Goal: Communication & Community: Answer question/provide support

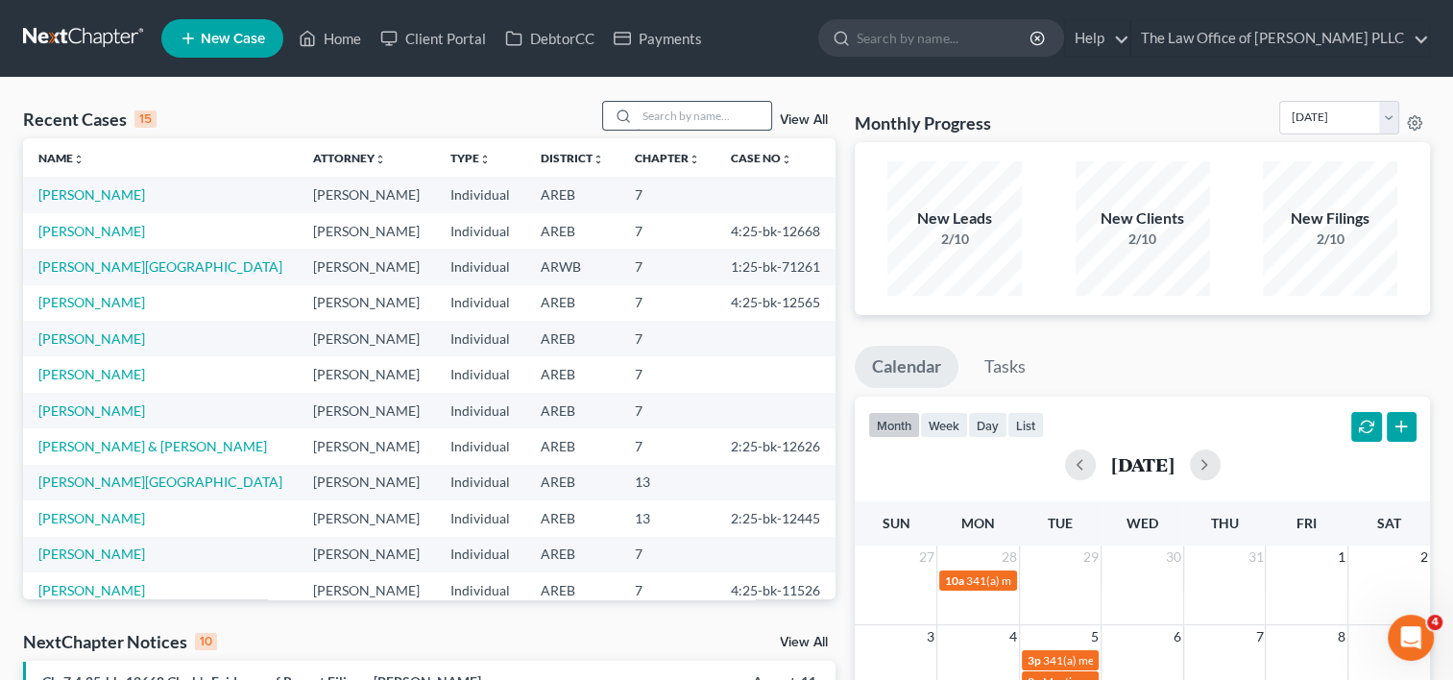
click at [696, 119] on input "search" at bounding box center [704, 116] width 134 height 28
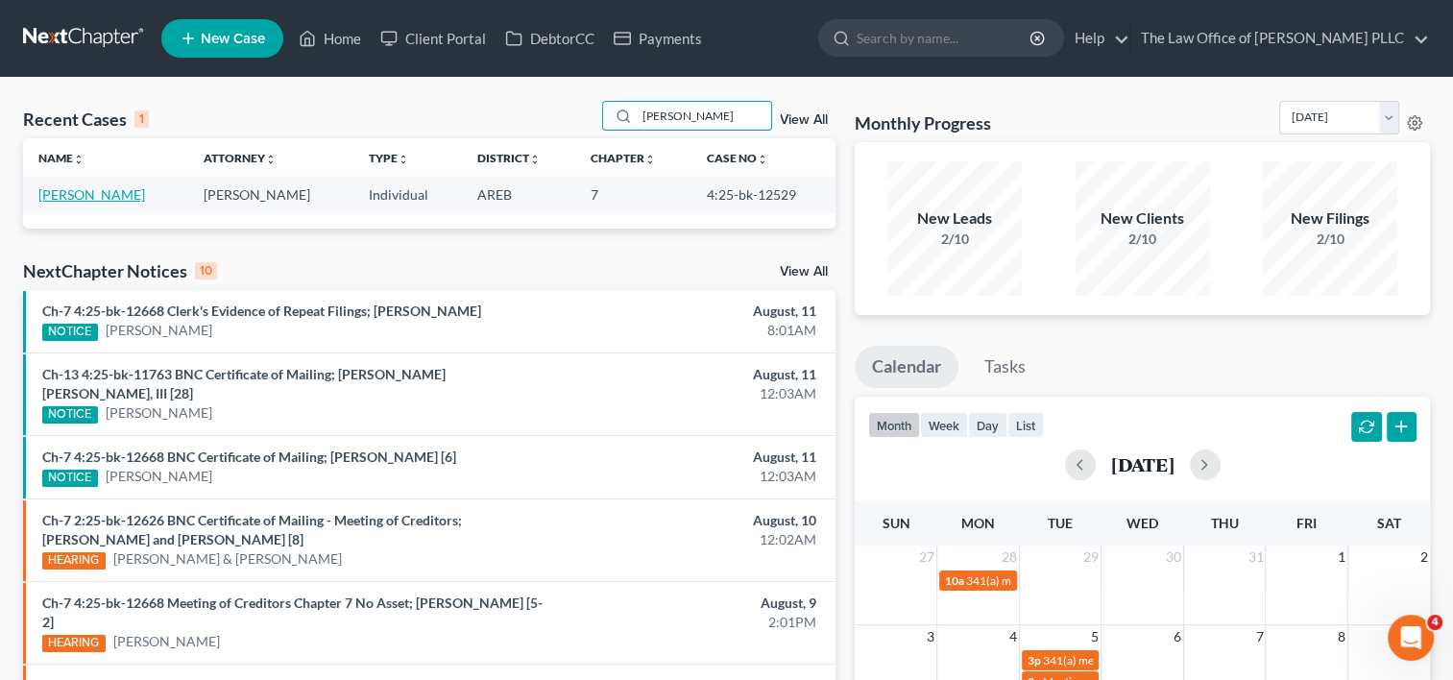
type input "[PERSON_NAME]"
click at [121, 192] on link "[PERSON_NAME]" at bounding box center [91, 194] width 107 height 16
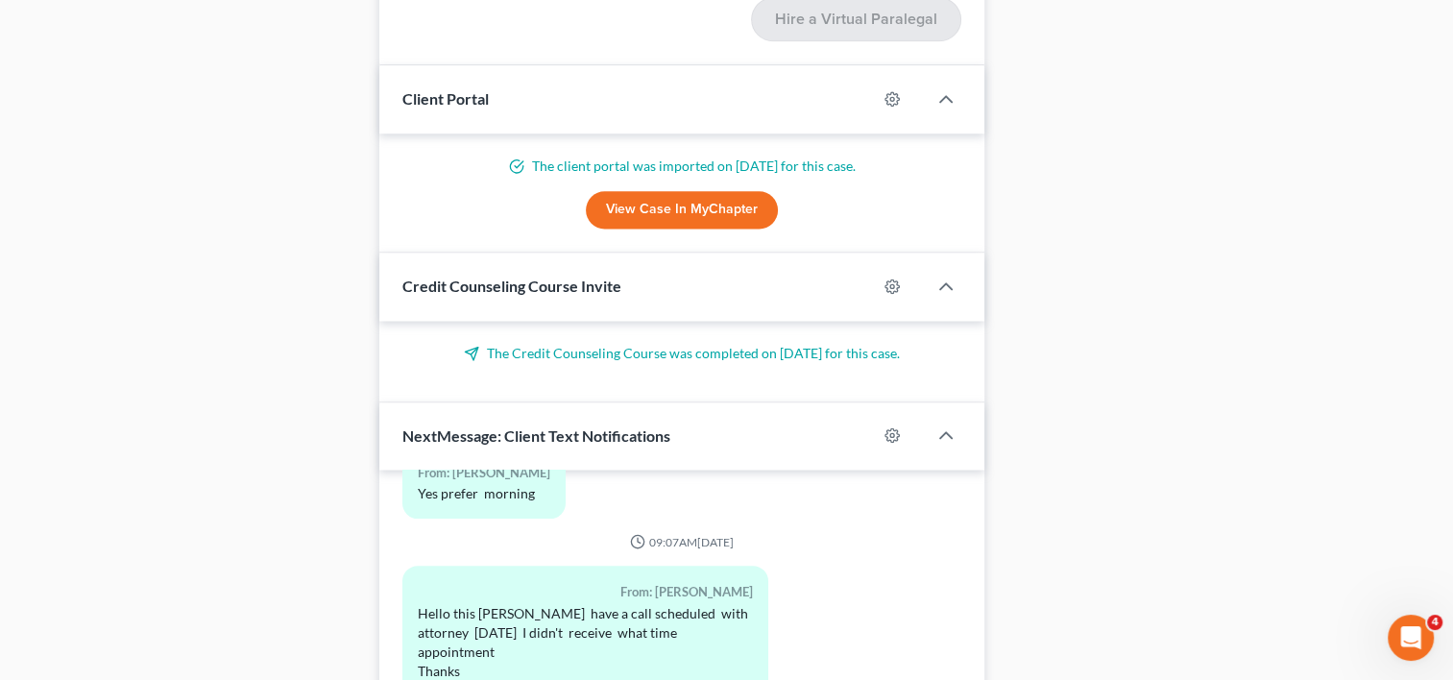
scroll to position [2799, 0]
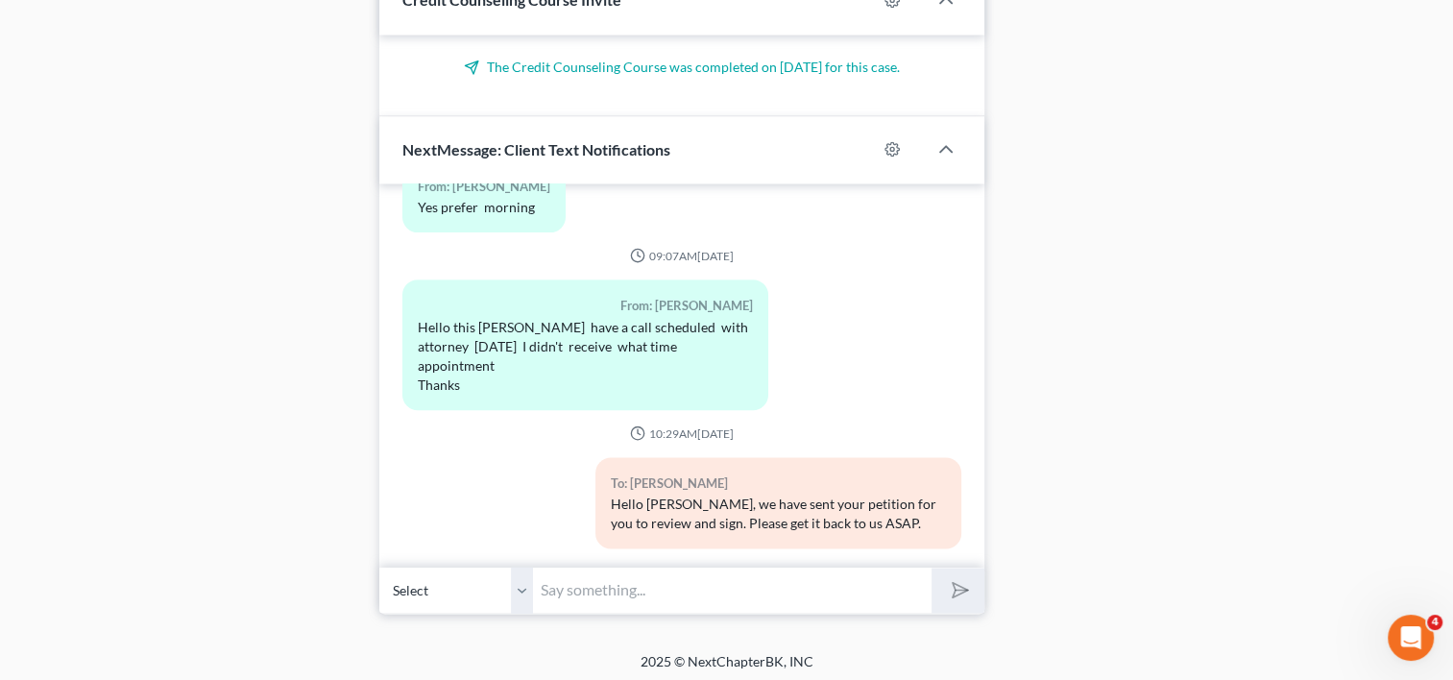
click at [704, 590] on input "text" at bounding box center [732, 590] width 399 height 47
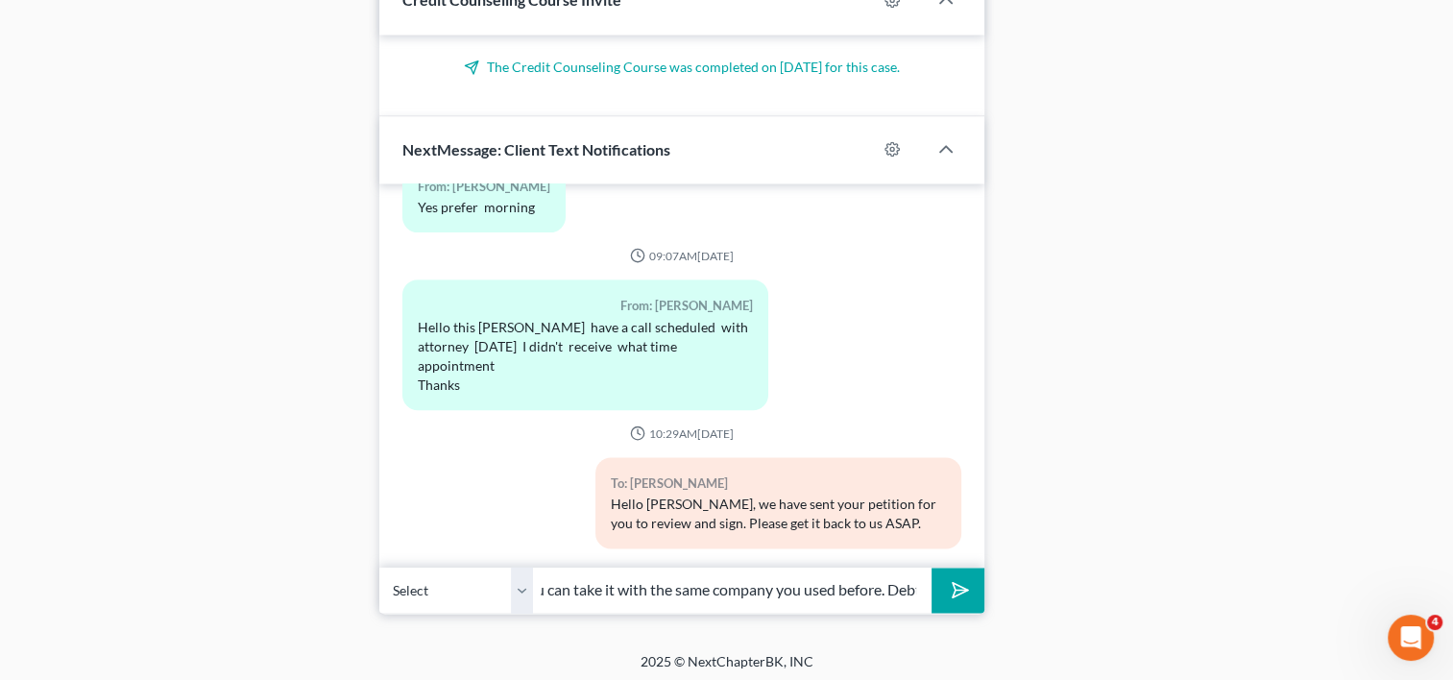
scroll to position [0, 536]
type input "Hi [PERSON_NAME], yes you will need to take a financial management class. You c…"
click at [954, 585] on polygon "submit" at bounding box center [956, 590] width 23 height 23
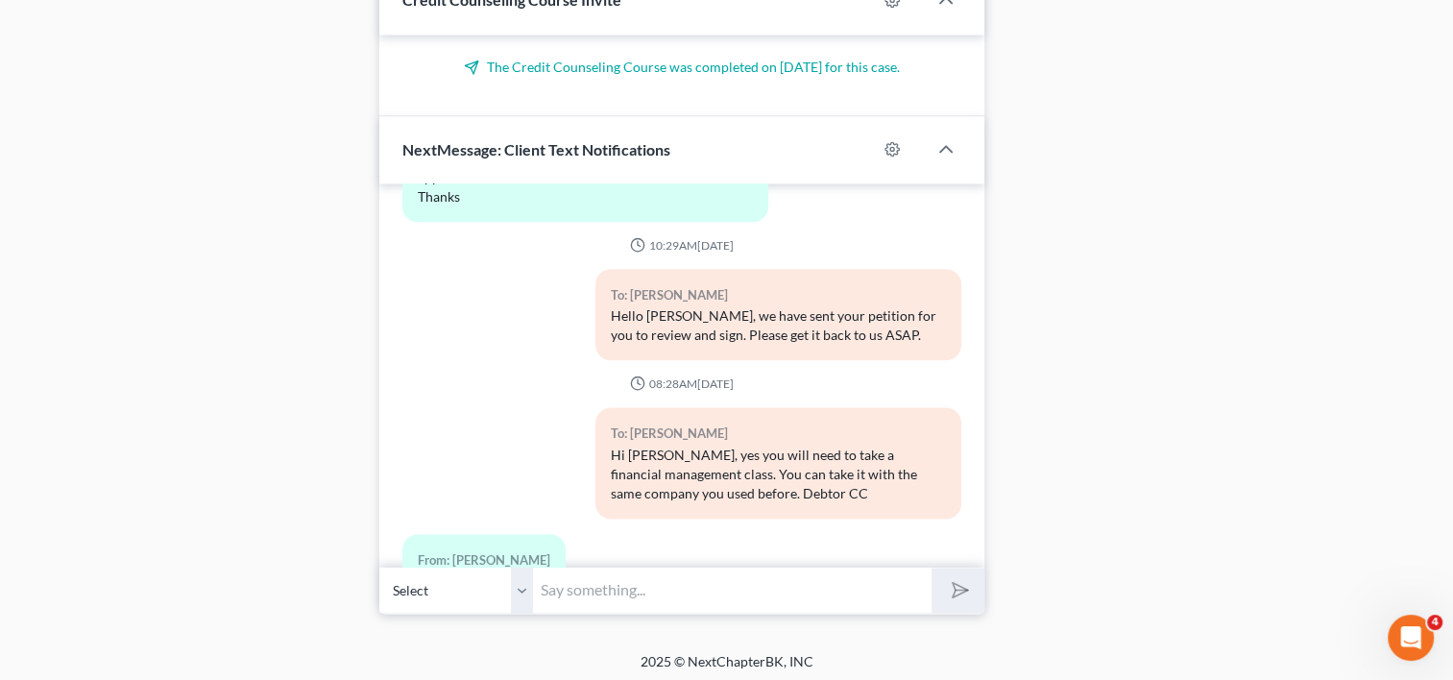
scroll to position [1021, 0]
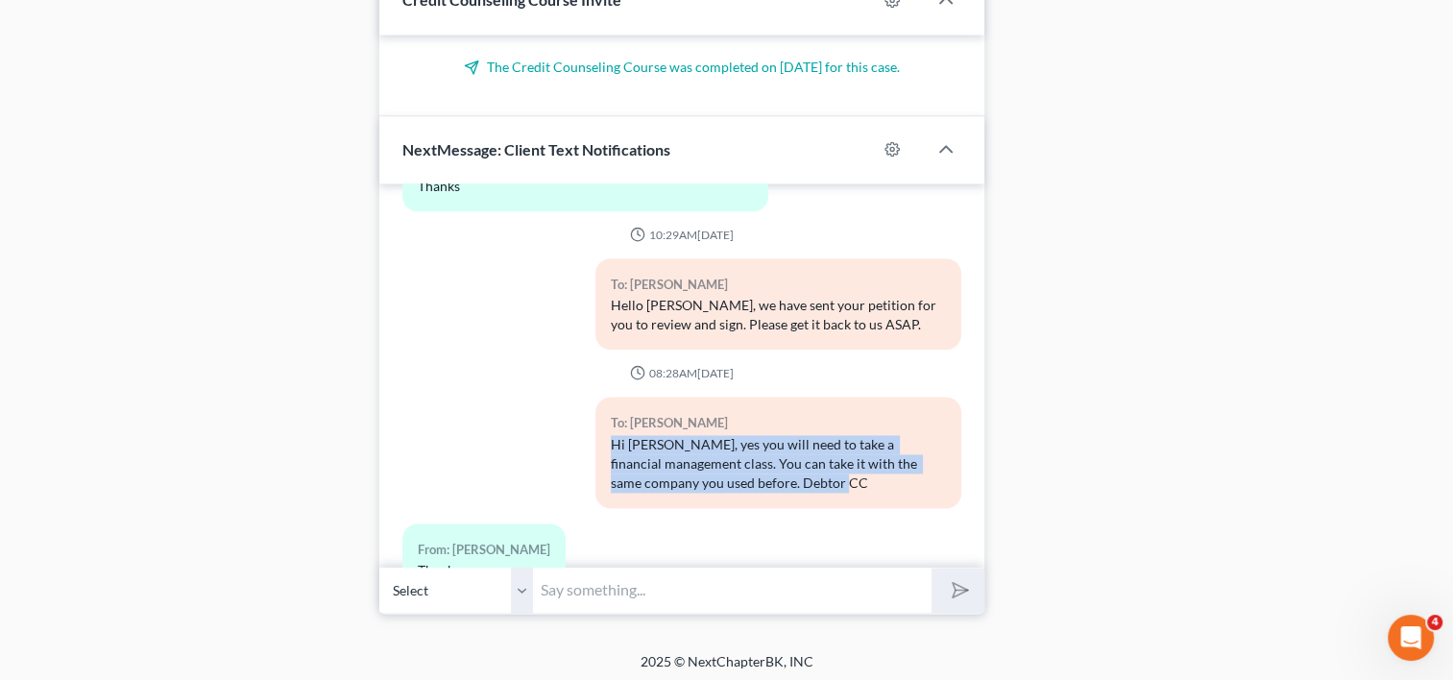
drag, startPoint x: 829, startPoint y: 463, endPoint x: 588, endPoint y: 422, distance: 244.6
click at [588, 422] on div "To: [PERSON_NAME] Hi [PERSON_NAME], yes you will need to take a financial manag…" at bounding box center [778, 460] width 385 height 126
copy div "Hi [PERSON_NAME], yes you will need to take a financial management class. You c…"
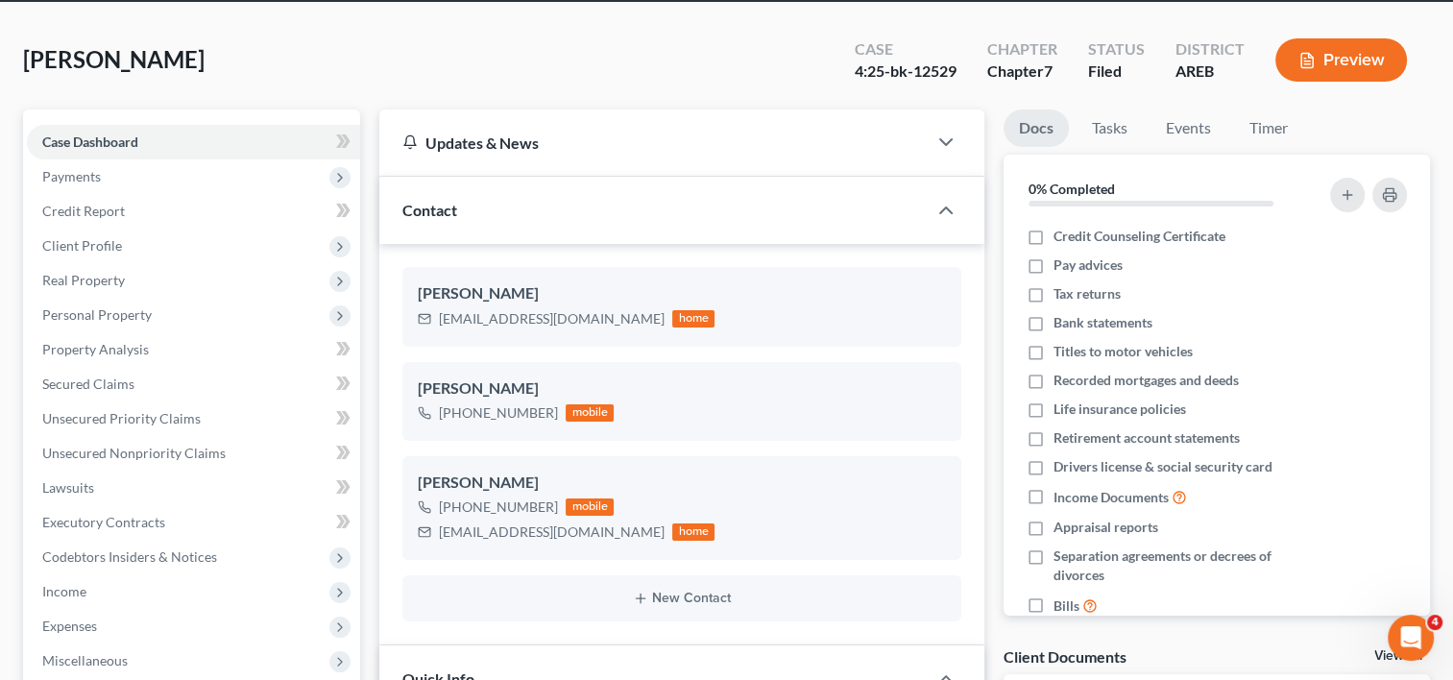
scroll to position [0, 0]
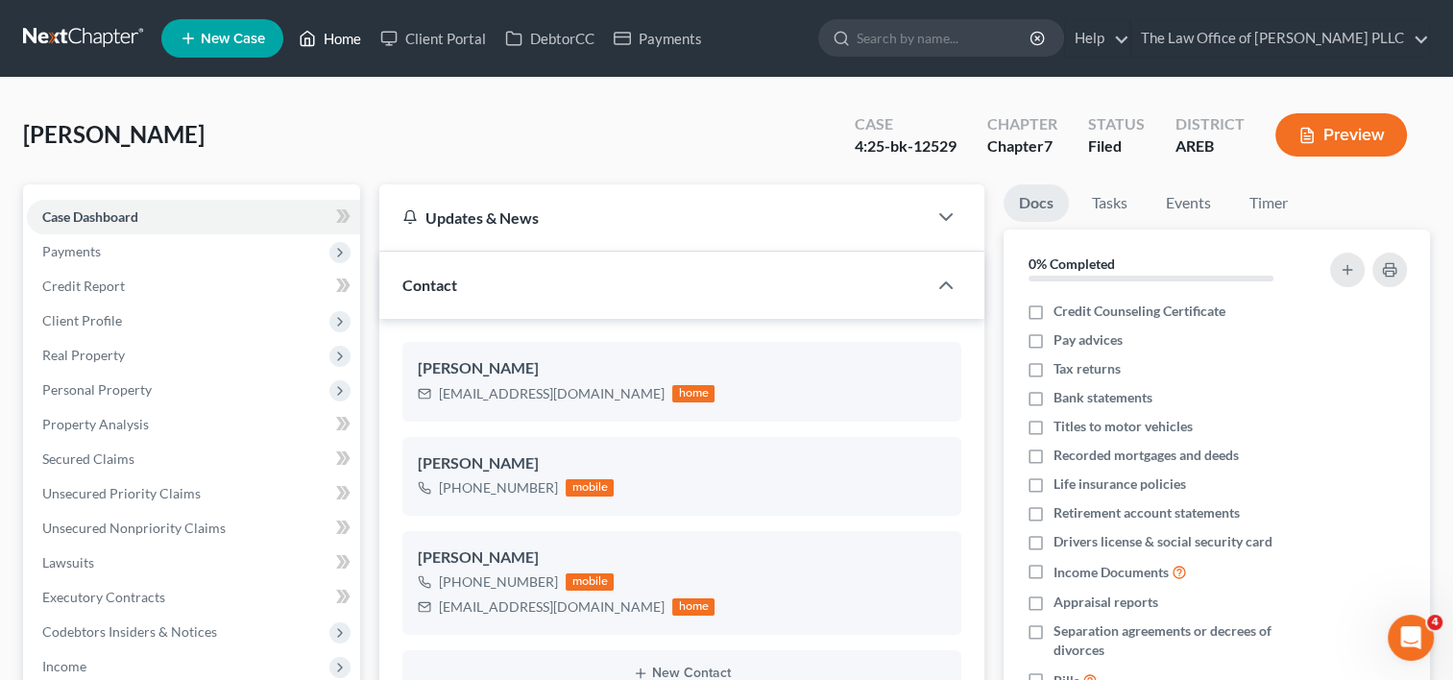
click at [337, 38] on link "Home" at bounding box center [330, 38] width 82 height 35
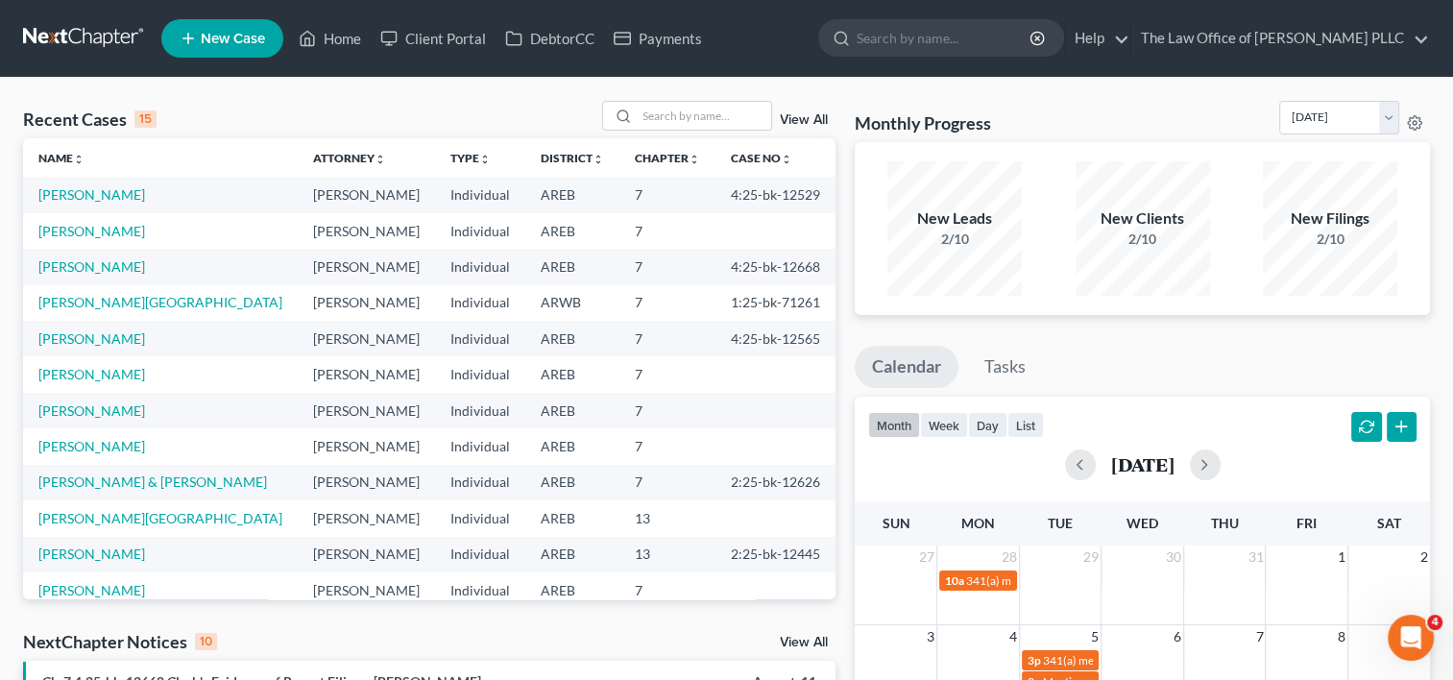
click at [810, 119] on link "View All" at bounding box center [804, 119] width 48 height 13
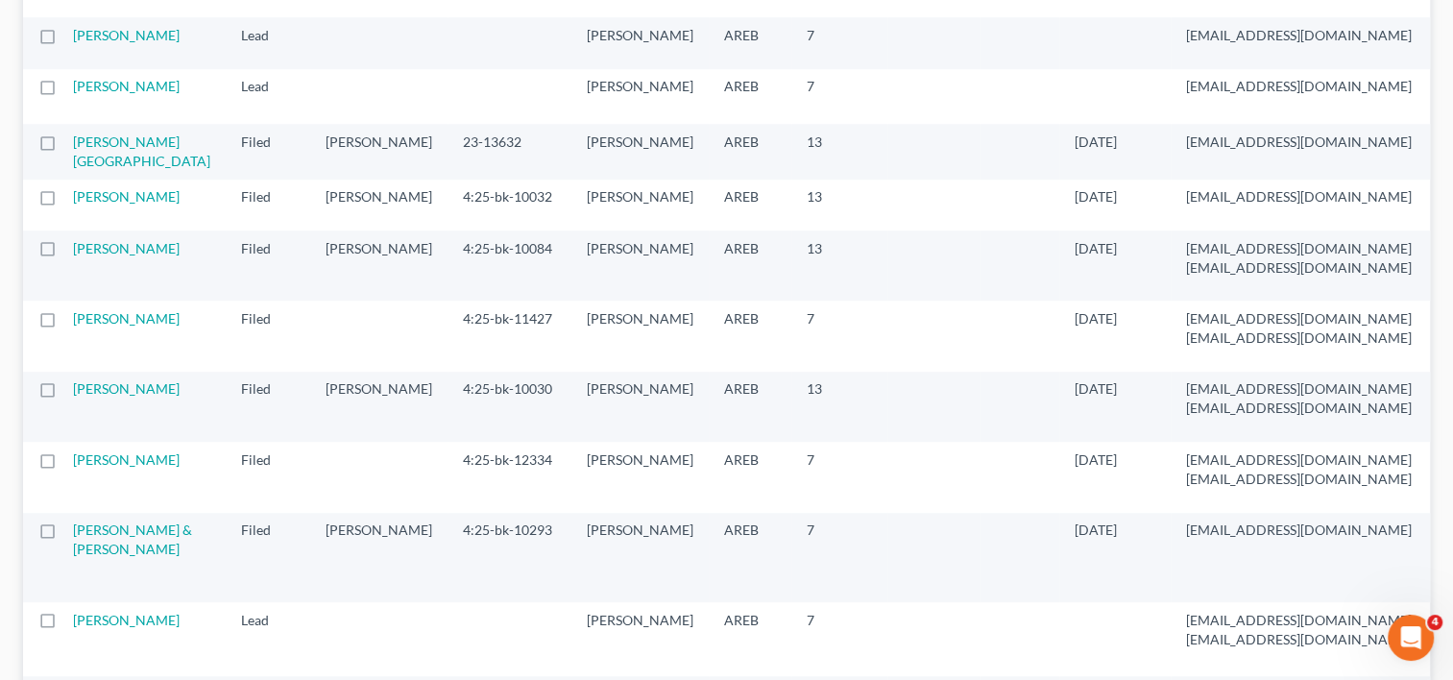
scroll to position [1248, 0]
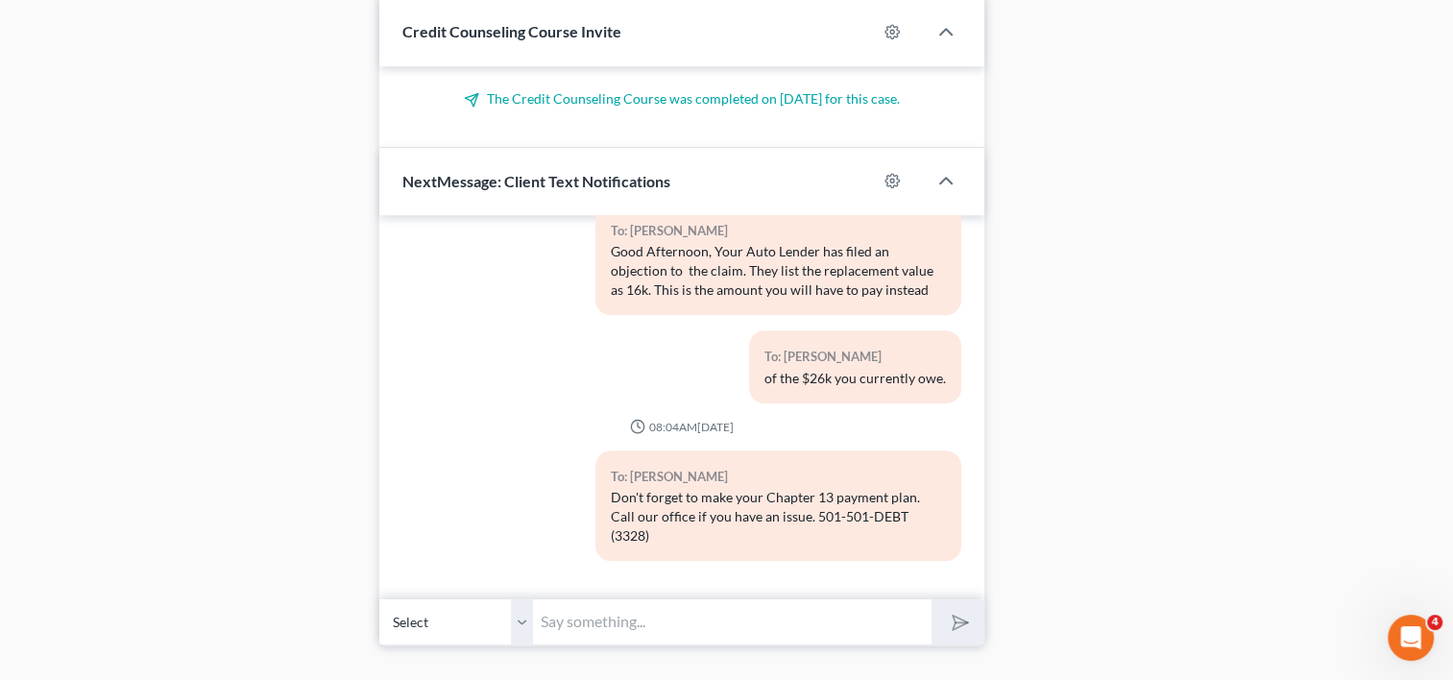
scroll to position [1713, 0]
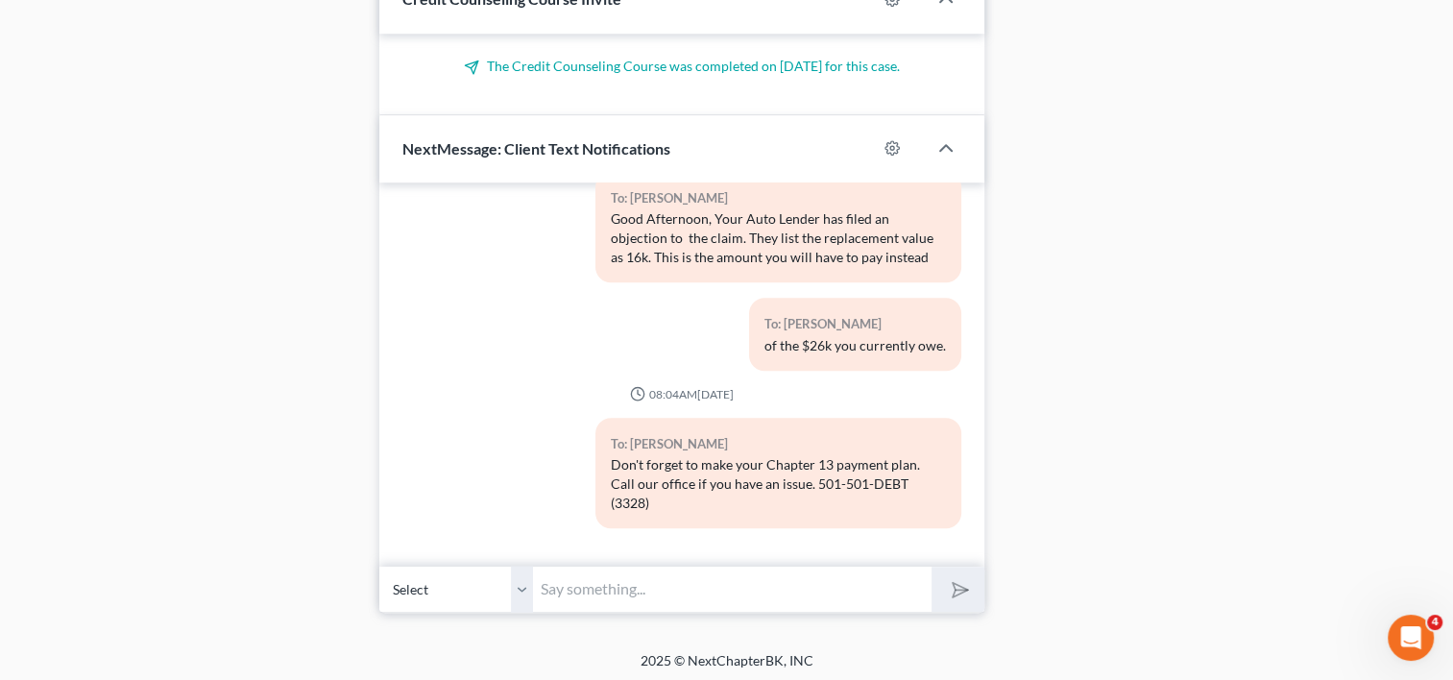
click at [628, 585] on input "text" at bounding box center [732, 589] width 399 height 47
paste input "Hi [PERSON_NAME], yes you will need to take a financial management class. You c…"
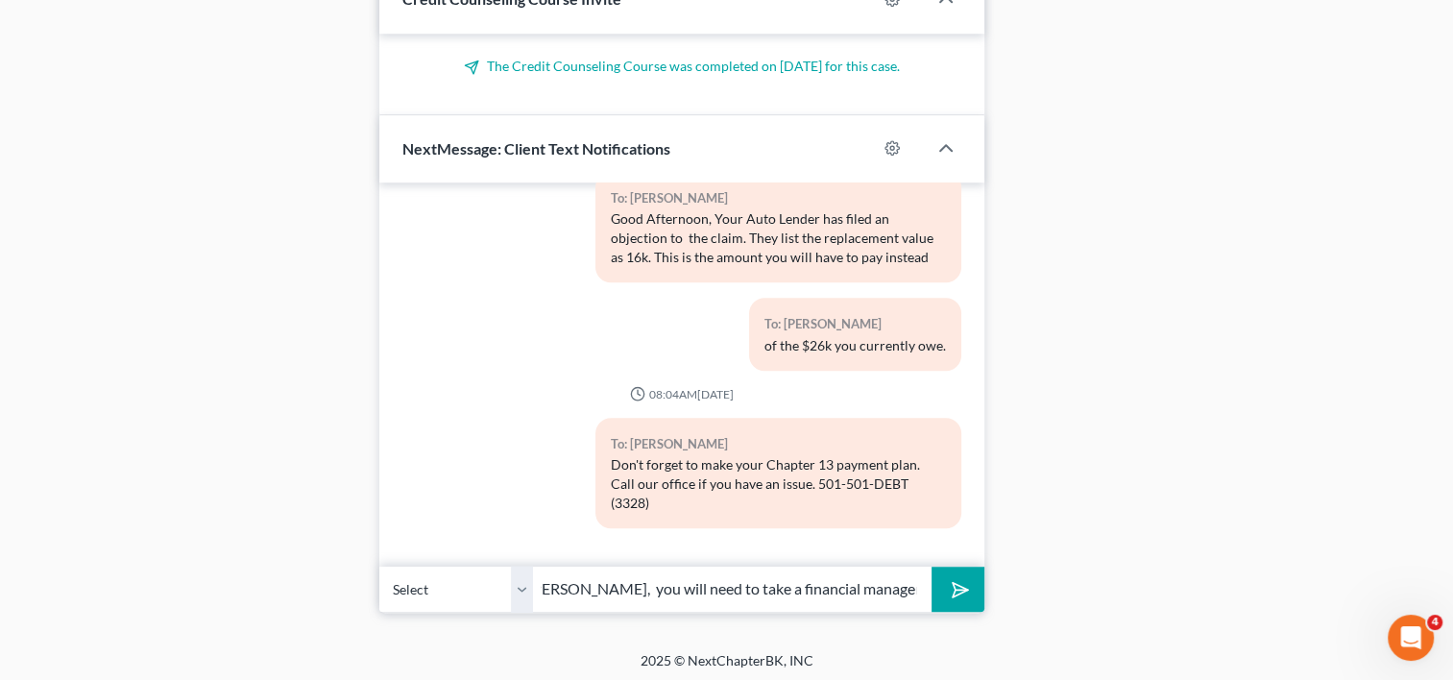
scroll to position [0, 0]
type input "Hi [PERSON_NAME]. You will need to take a financial management class. You can t…"
click at [962, 597] on button "submit" at bounding box center [958, 589] width 53 height 45
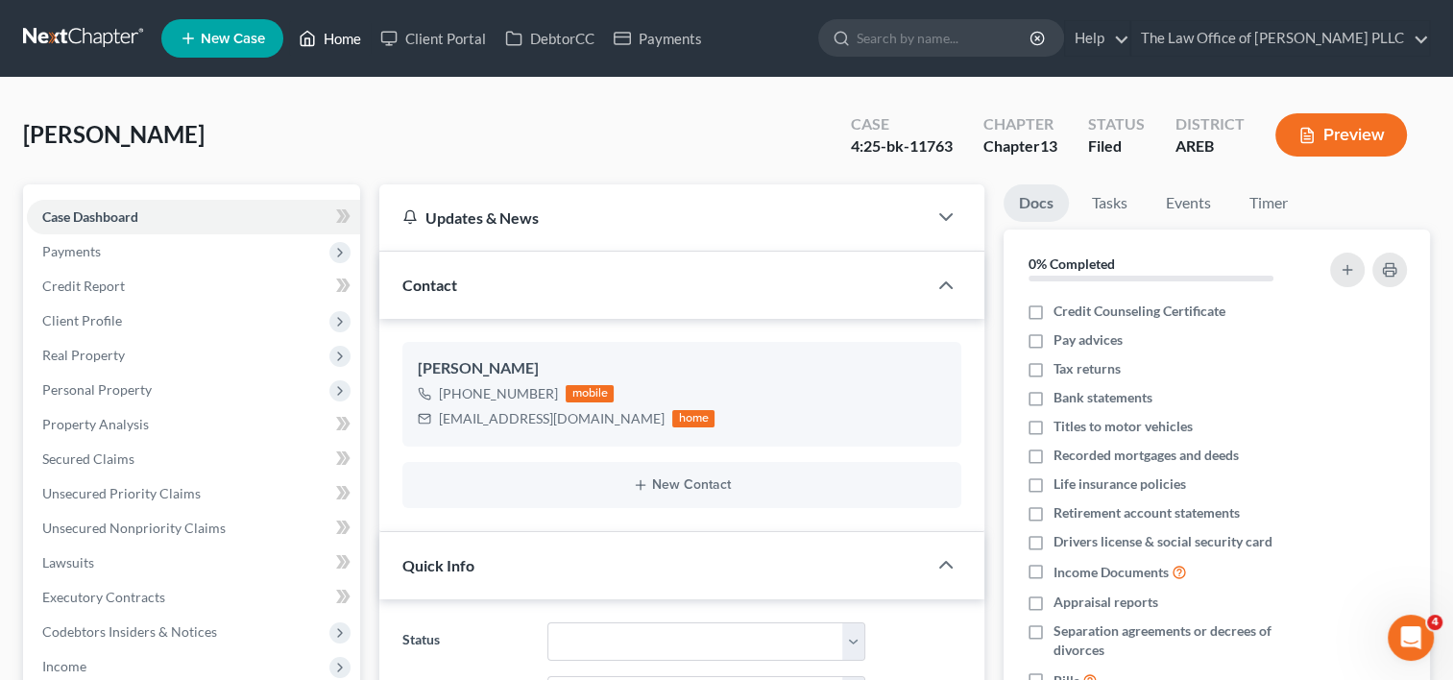
click at [344, 38] on link "Home" at bounding box center [330, 38] width 82 height 35
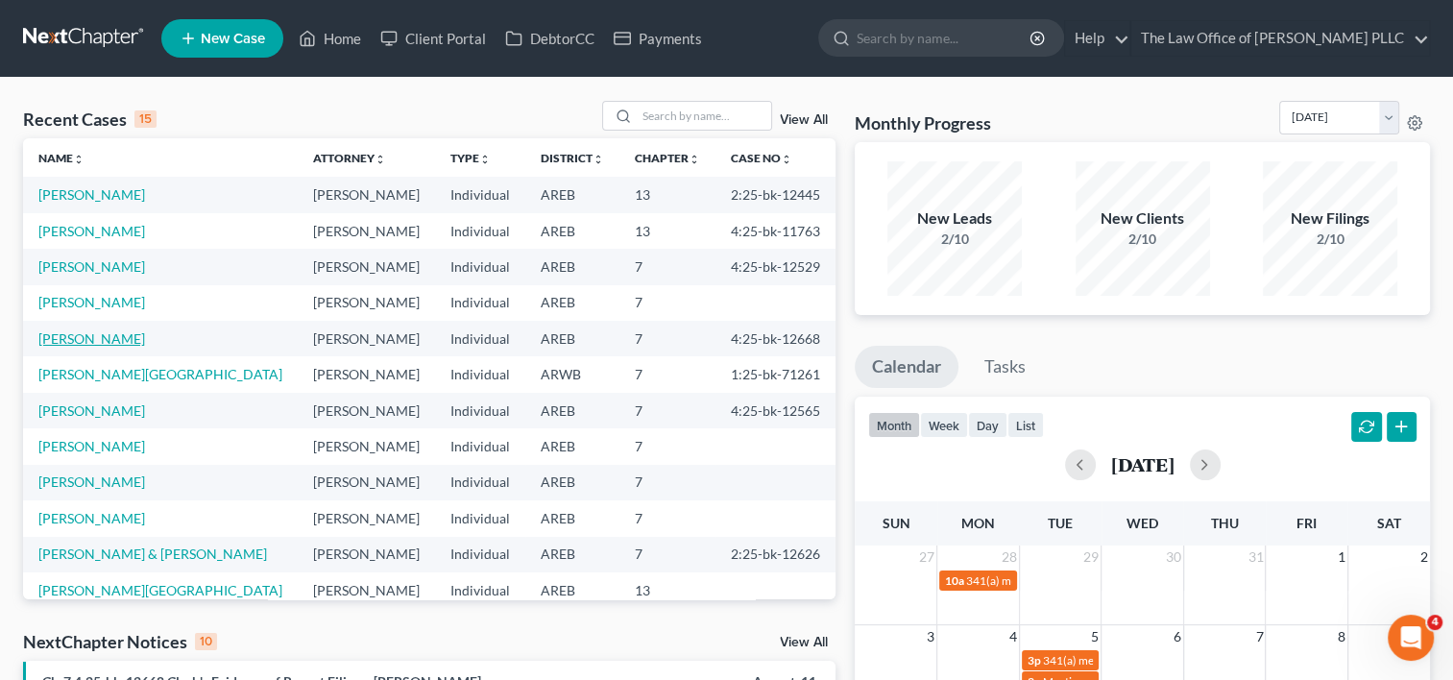
click at [85, 338] on link "[PERSON_NAME]" at bounding box center [91, 338] width 107 height 16
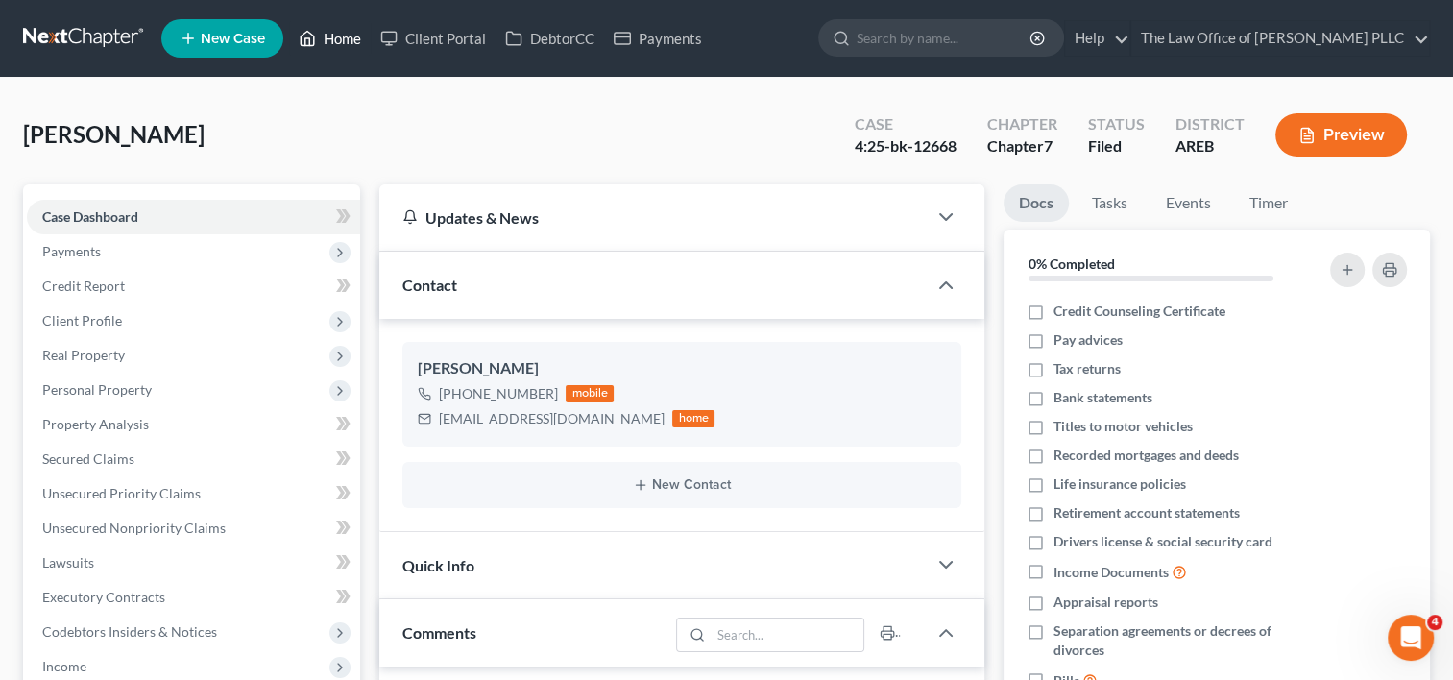
click at [350, 36] on link "Home" at bounding box center [330, 38] width 82 height 35
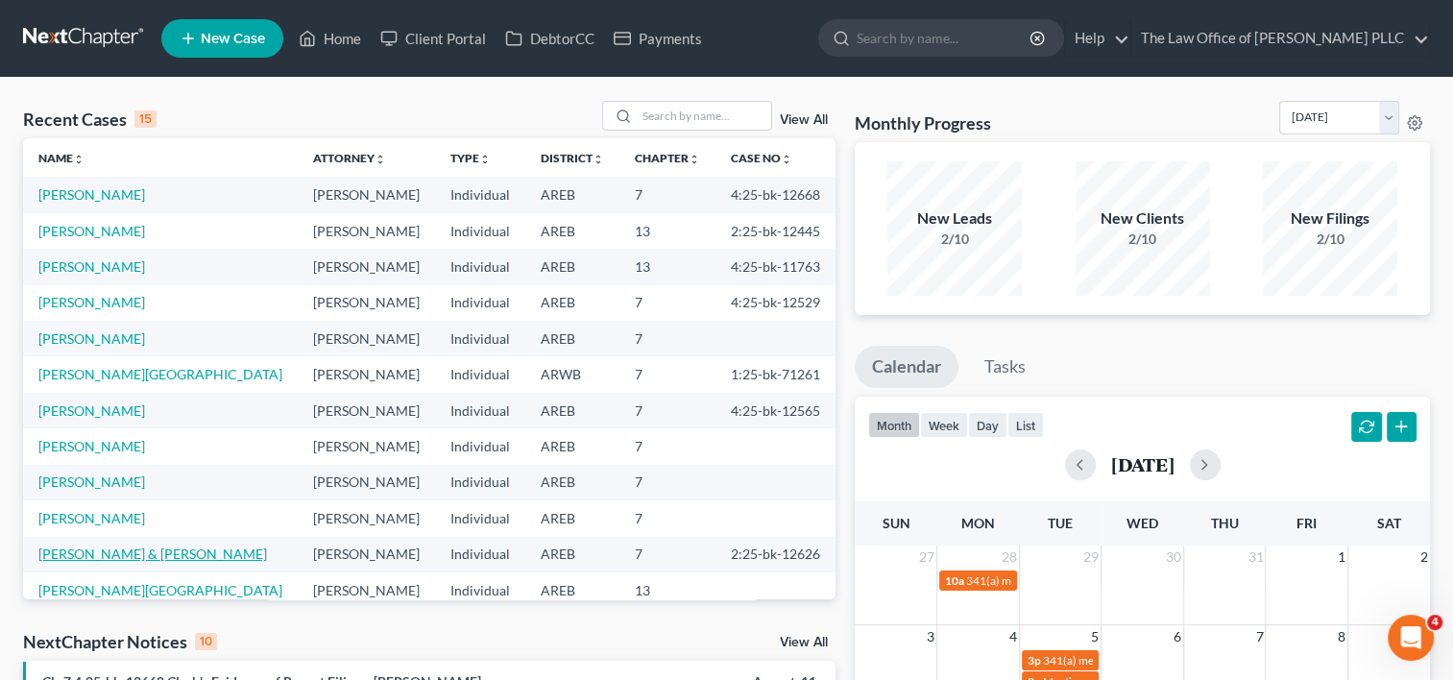
click at [156, 552] on link "[PERSON_NAME] & [PERSON_NAME]" at bounding box center [152, 553] width 229 height 16
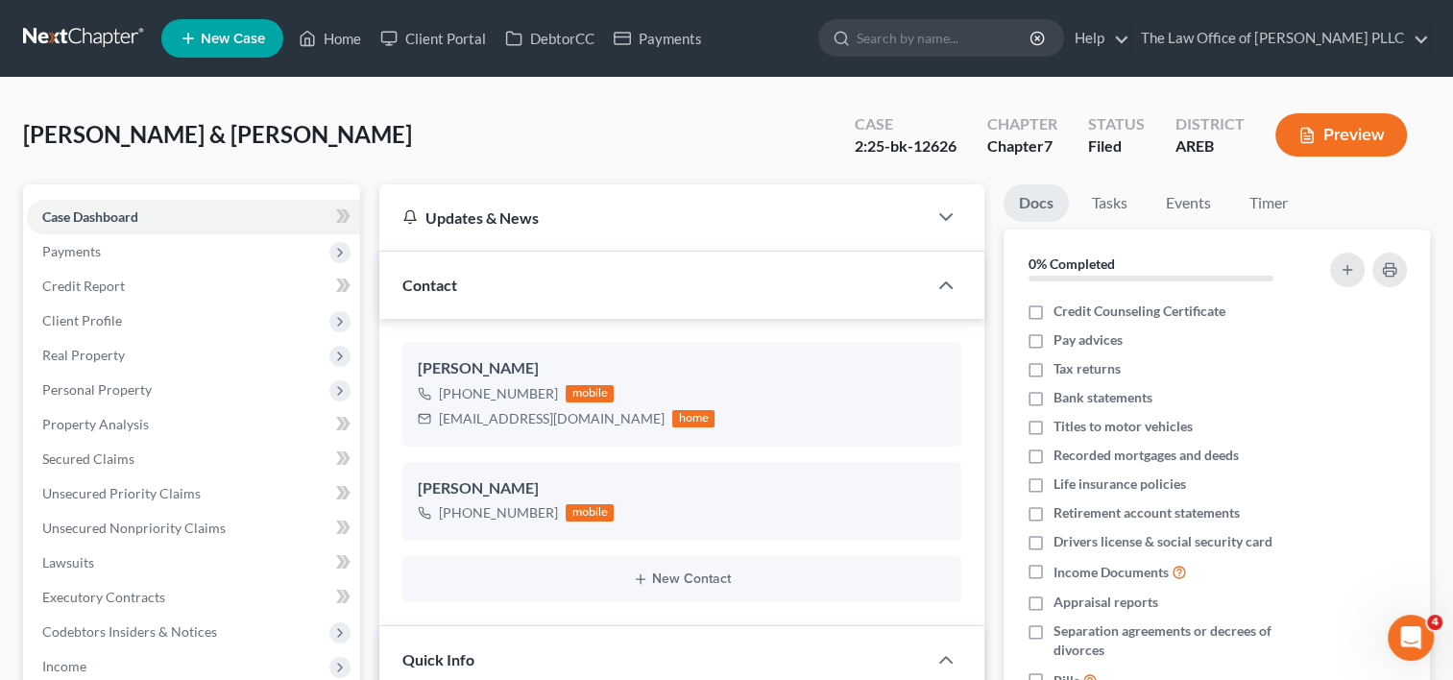
scroll to position [3021, 0]
click at [100, 457] on span "Secured Claims" at bounding box center [88, 458] width 92 height 16
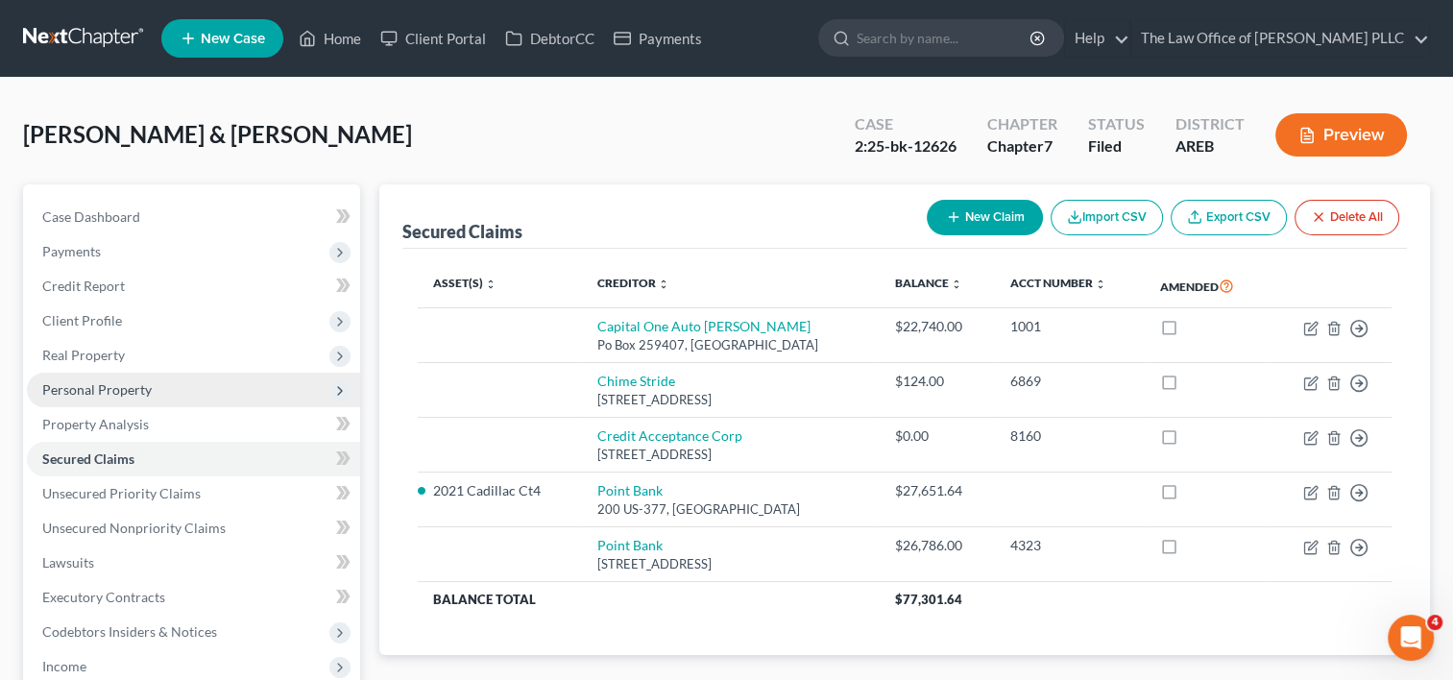
click at [186, 395] on span "Personal Property" at bounding box center [193, 390] width 333 height 35
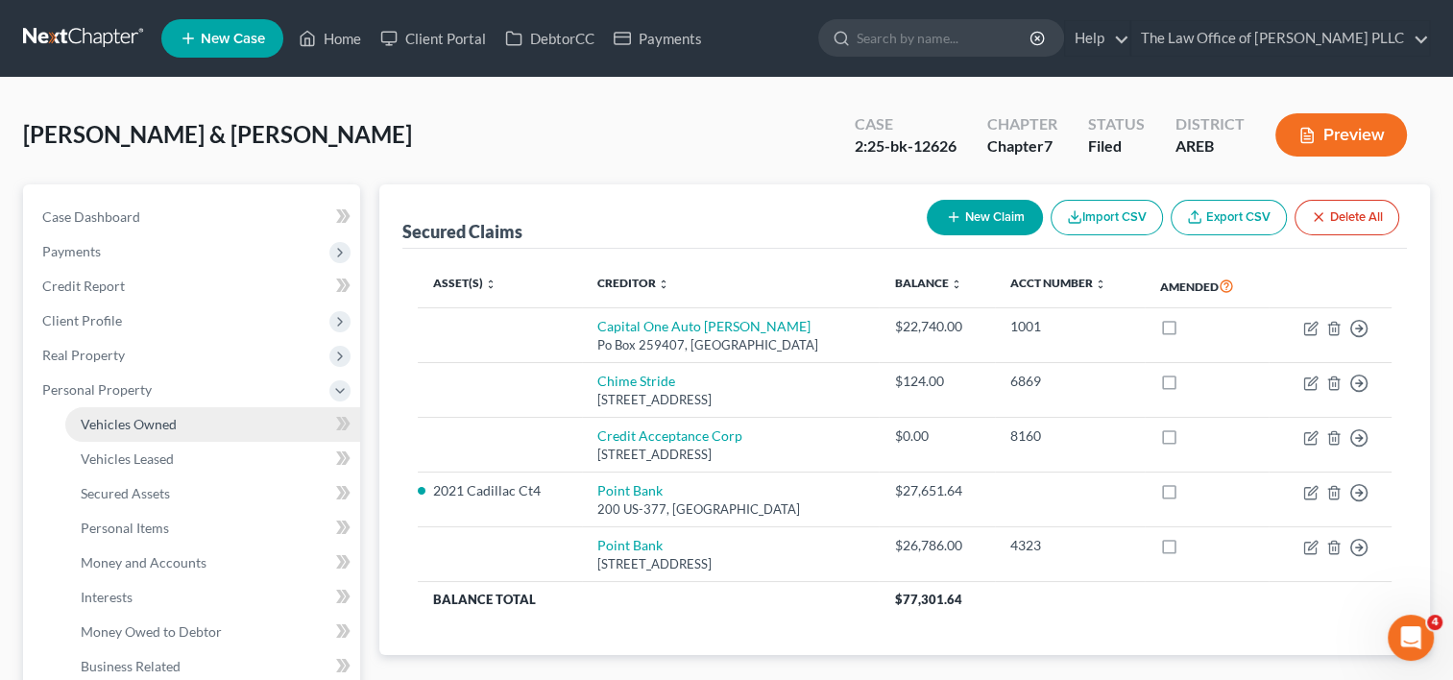
click at [173, 430] on span "Vehicles Owned" at bounding box center [129, 424] width 96 height 16
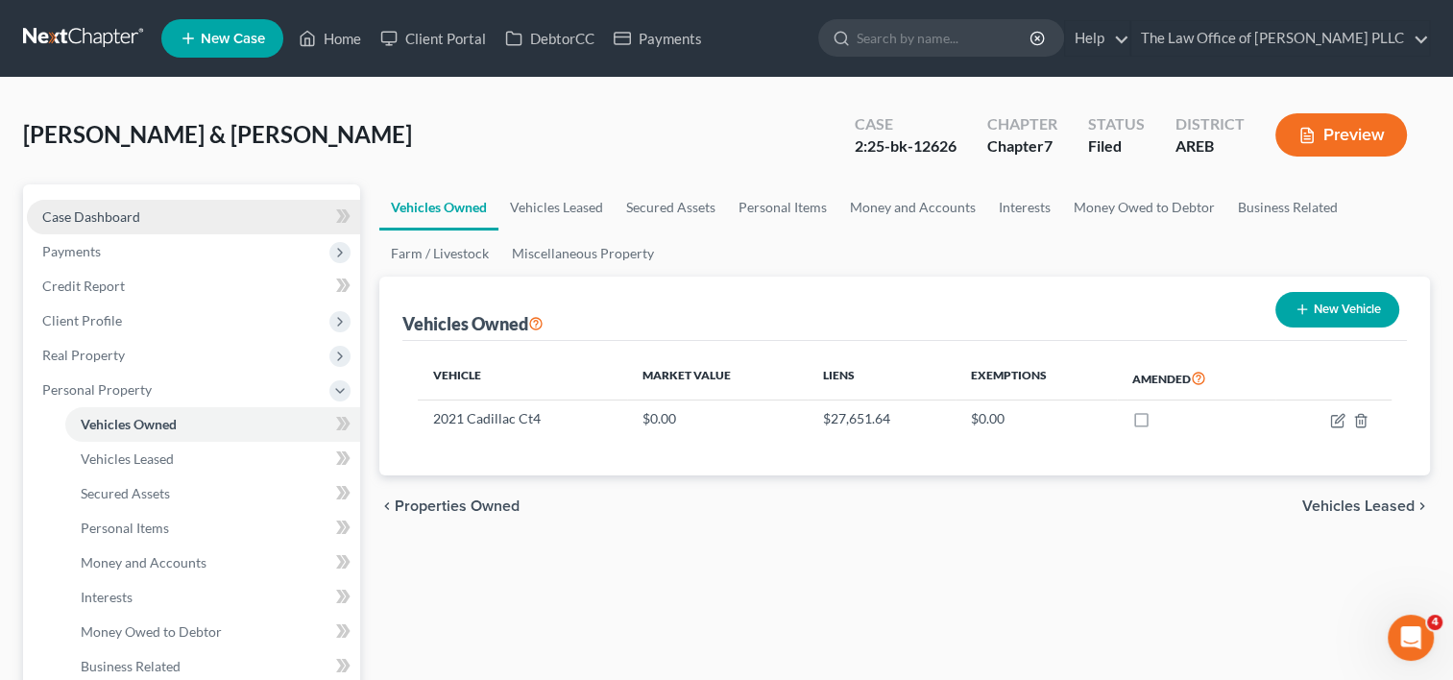
click at [89, 208] on span "Case Dashboard" at bounding box center [91, 216] width 98 height 16
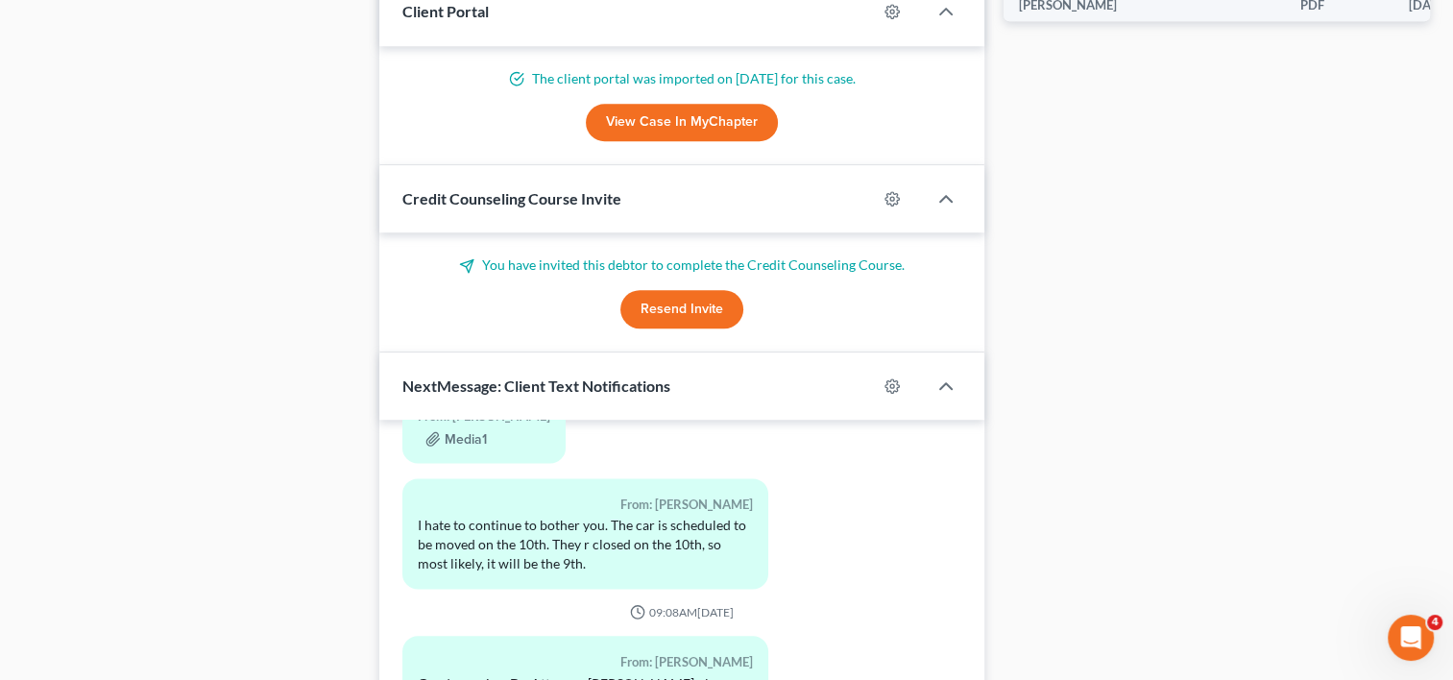
scroll to position [1350, 0]
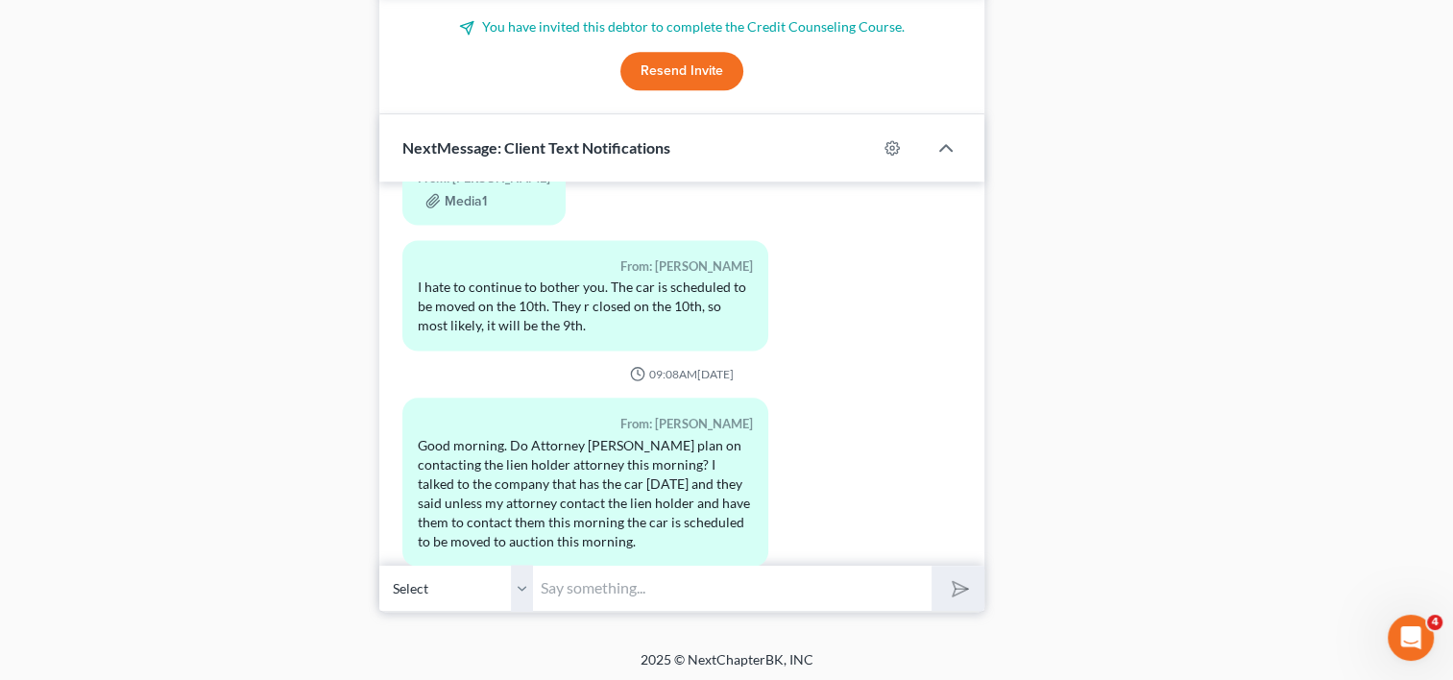
click at [665, 576] on input "text" at bounding box center [732, 588] width 399 height 47
type input "T"
type input "I"
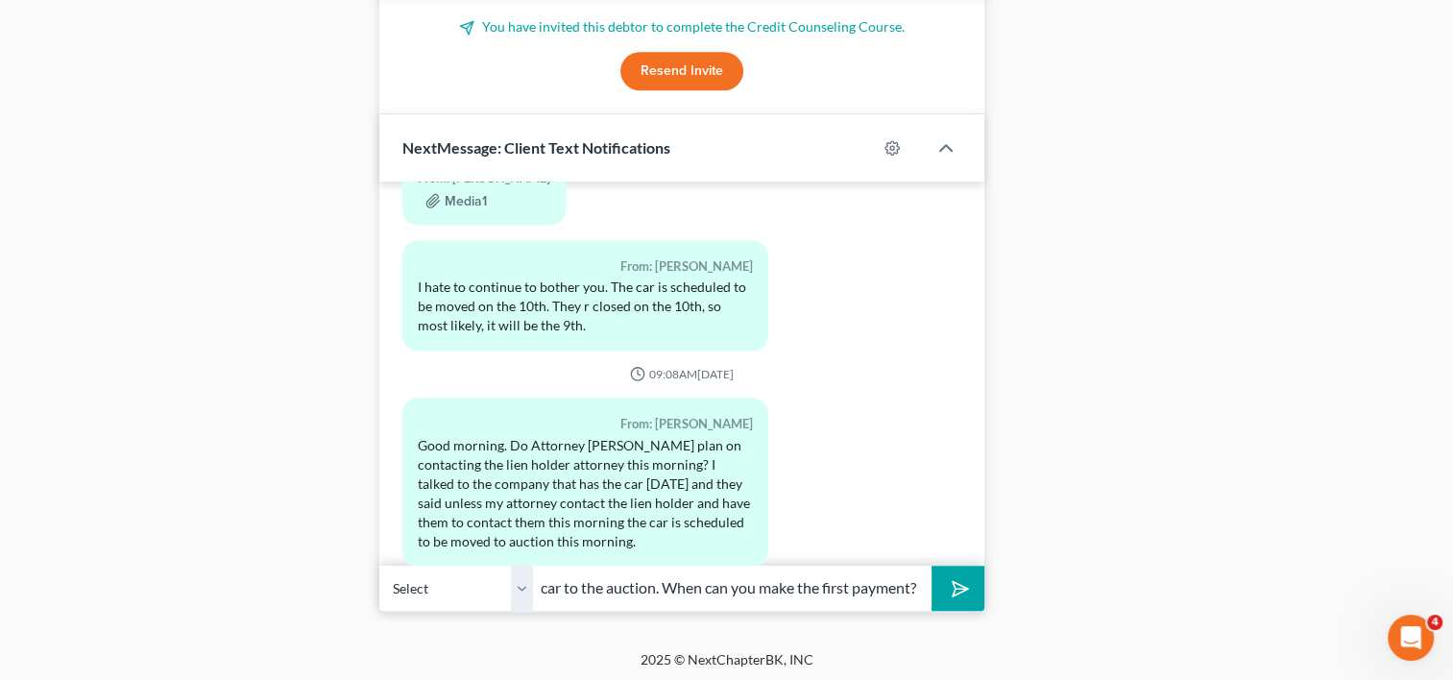
scroll to position [0, 457]
type input "This is Furonda. I spoke to the attorney and they are not taking your car to th…"
click at [932, 566] on button "submit" at bounding box center [958, 588] width 53 height 45
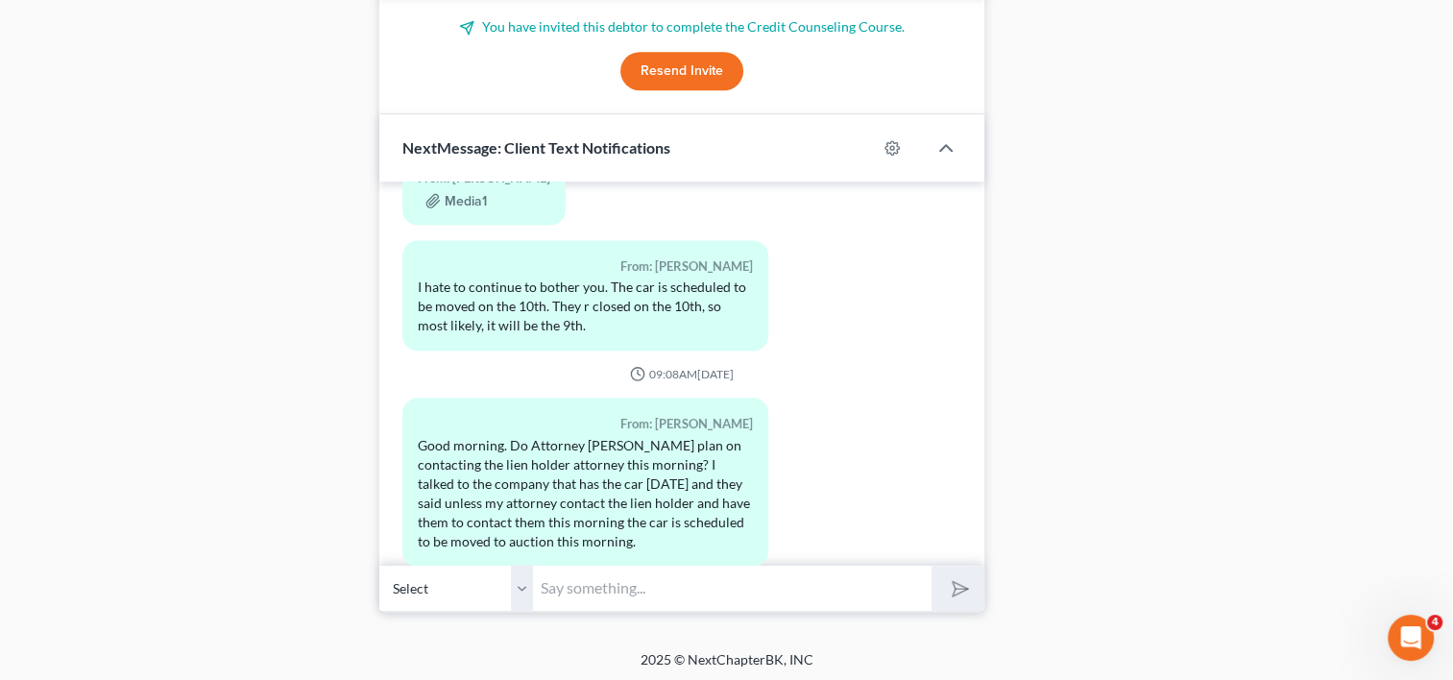
scroll to position [3148, 0]
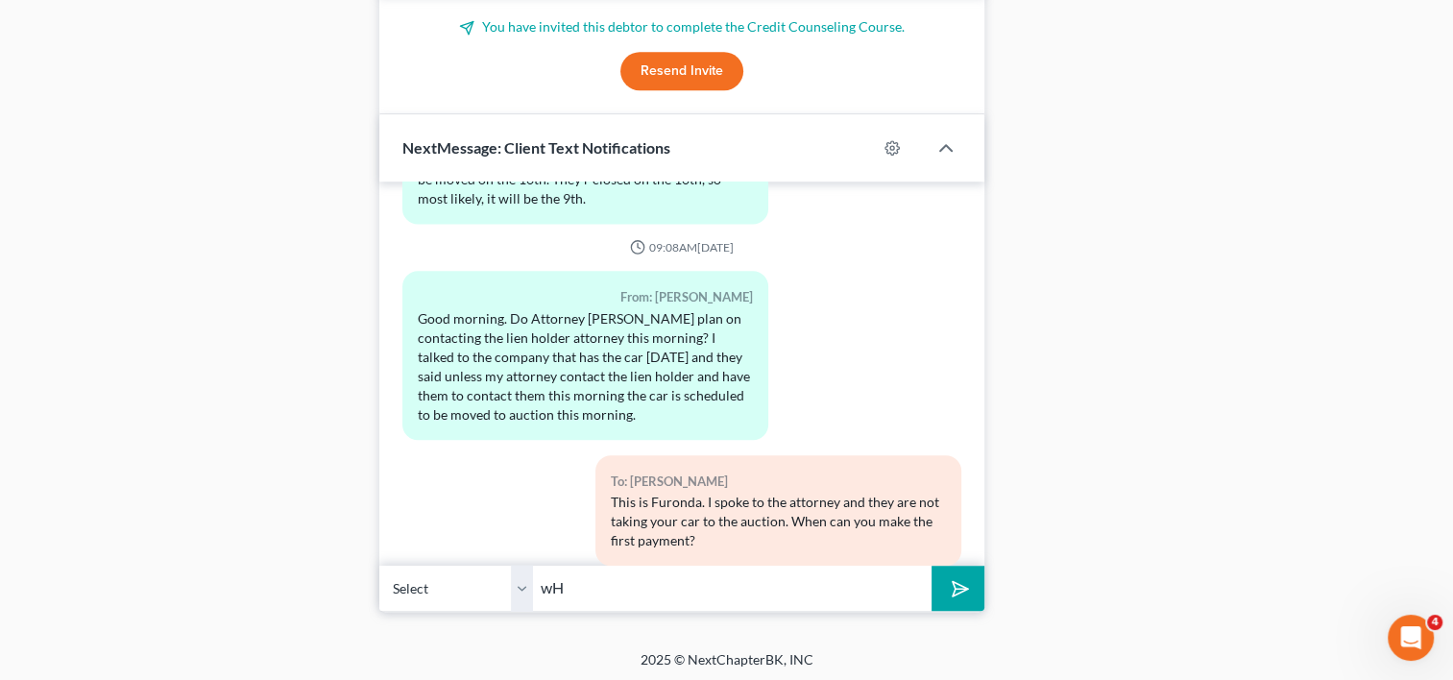
type input "w"
type input "What day"
click at [932, 566] on button "submit" at bounding box center [958, 588] width 53 height 45
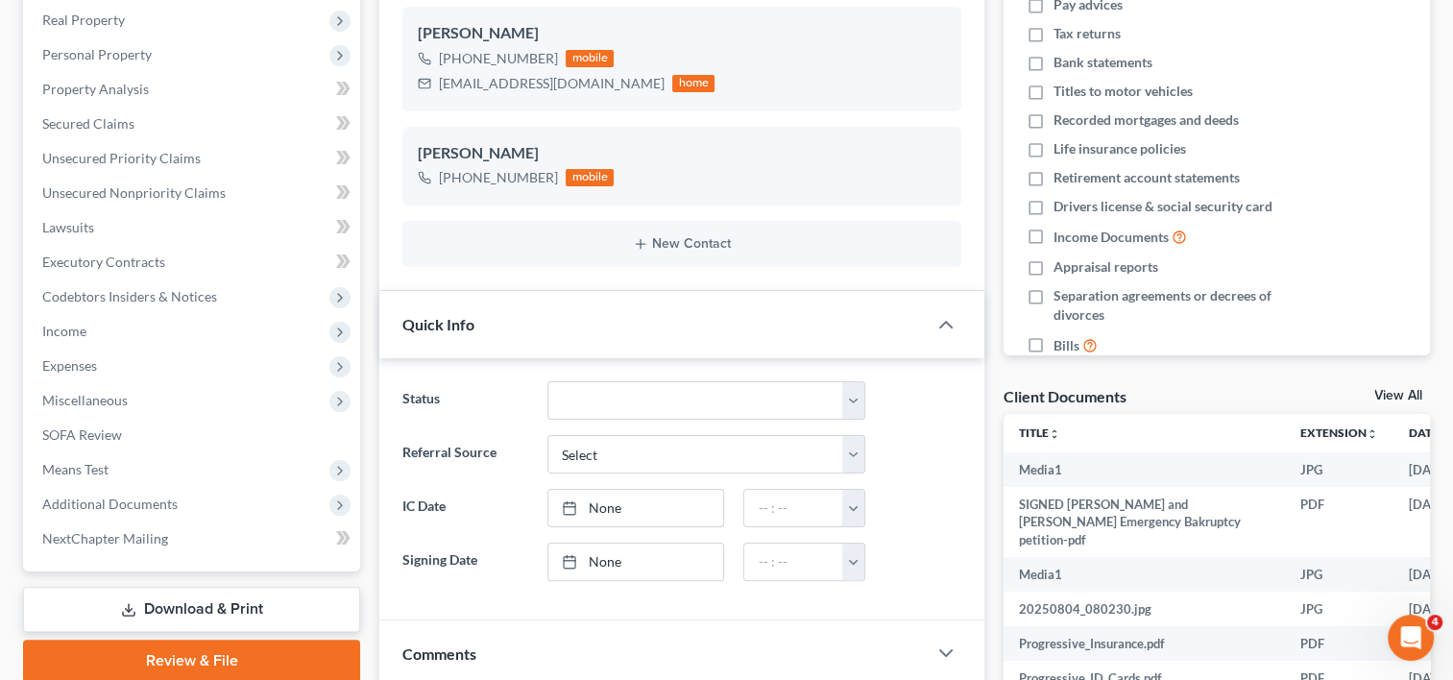
scroll to position [0, 0]
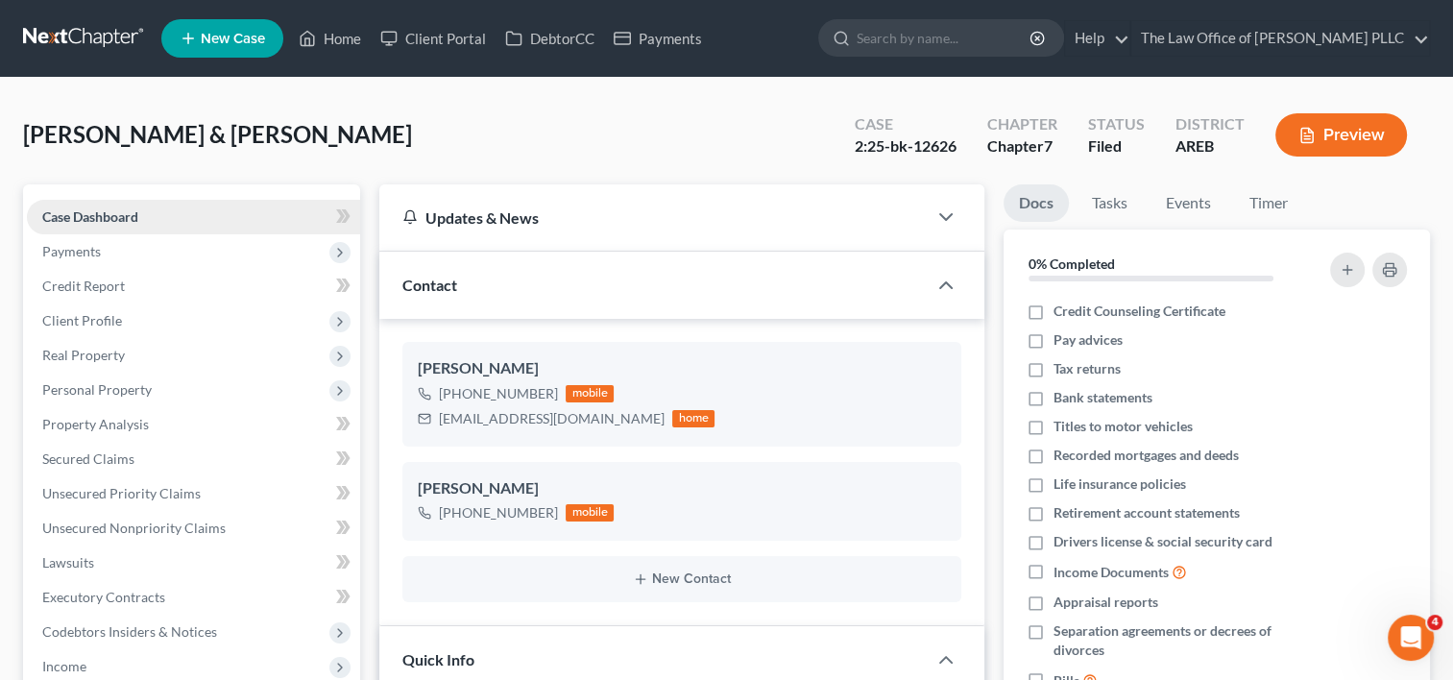
click at [171, 209] on link "Case Dashboard" at bounding box center [193, 217] width 333 height 35
click at [133, 236] on span "Payments" at bounding box center [193, 251] width 333 height 35
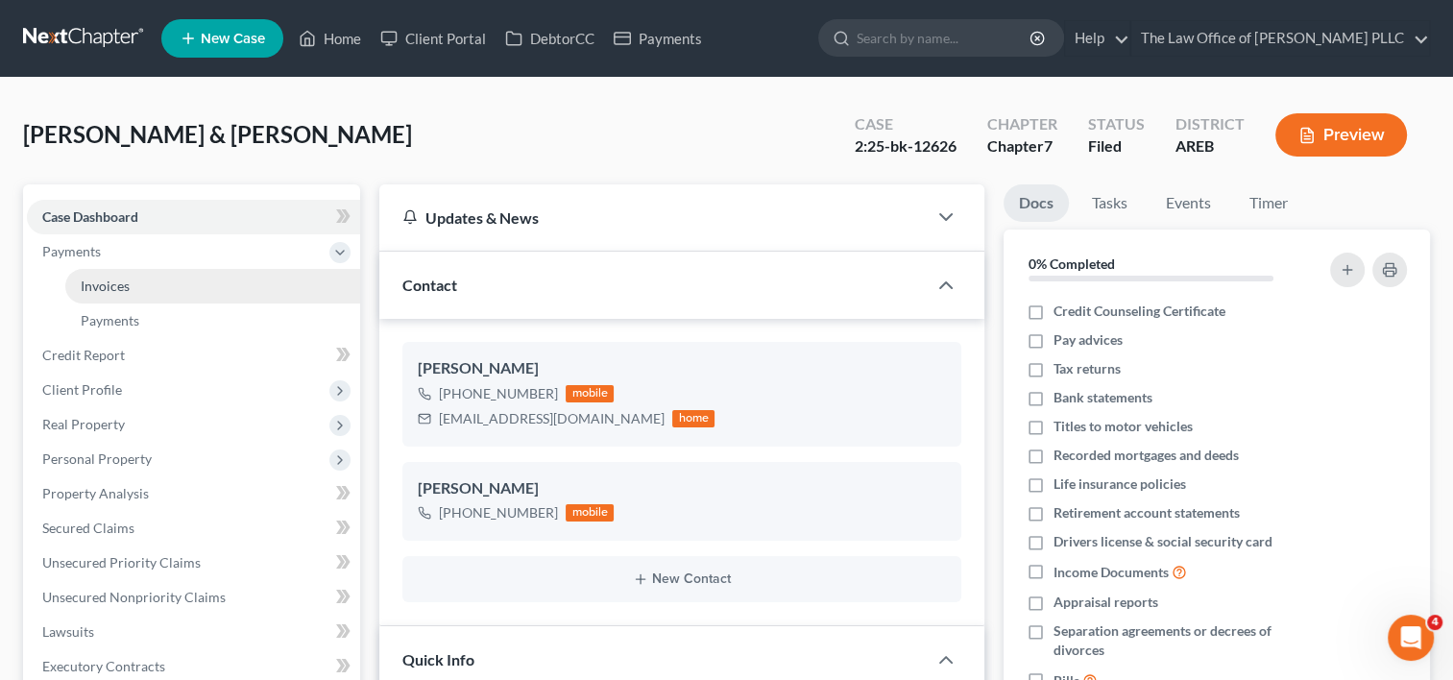
click at [120, 288] on span "Invoices" at bounding box center [105, 286] width 49 height 16
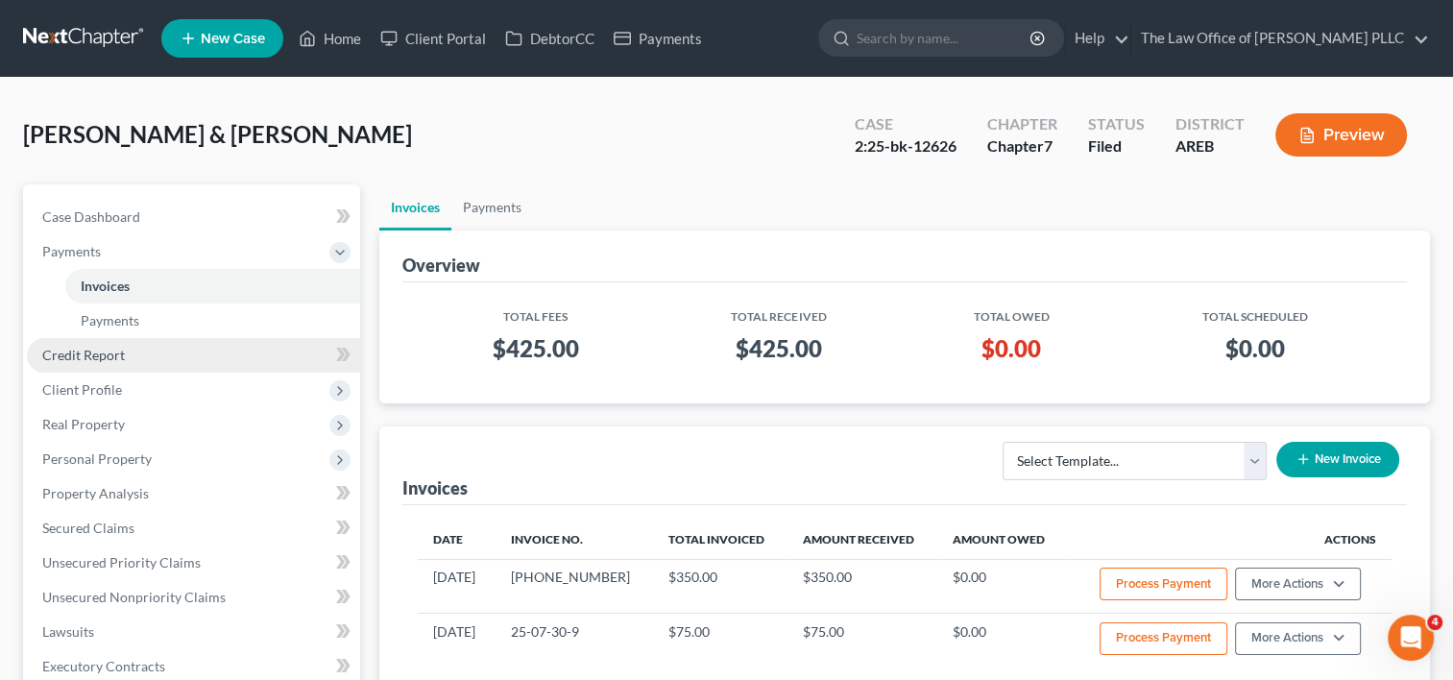
click at [112, 354] on span "Credit Report" at bounding box center [83, 355] width 83 height 16
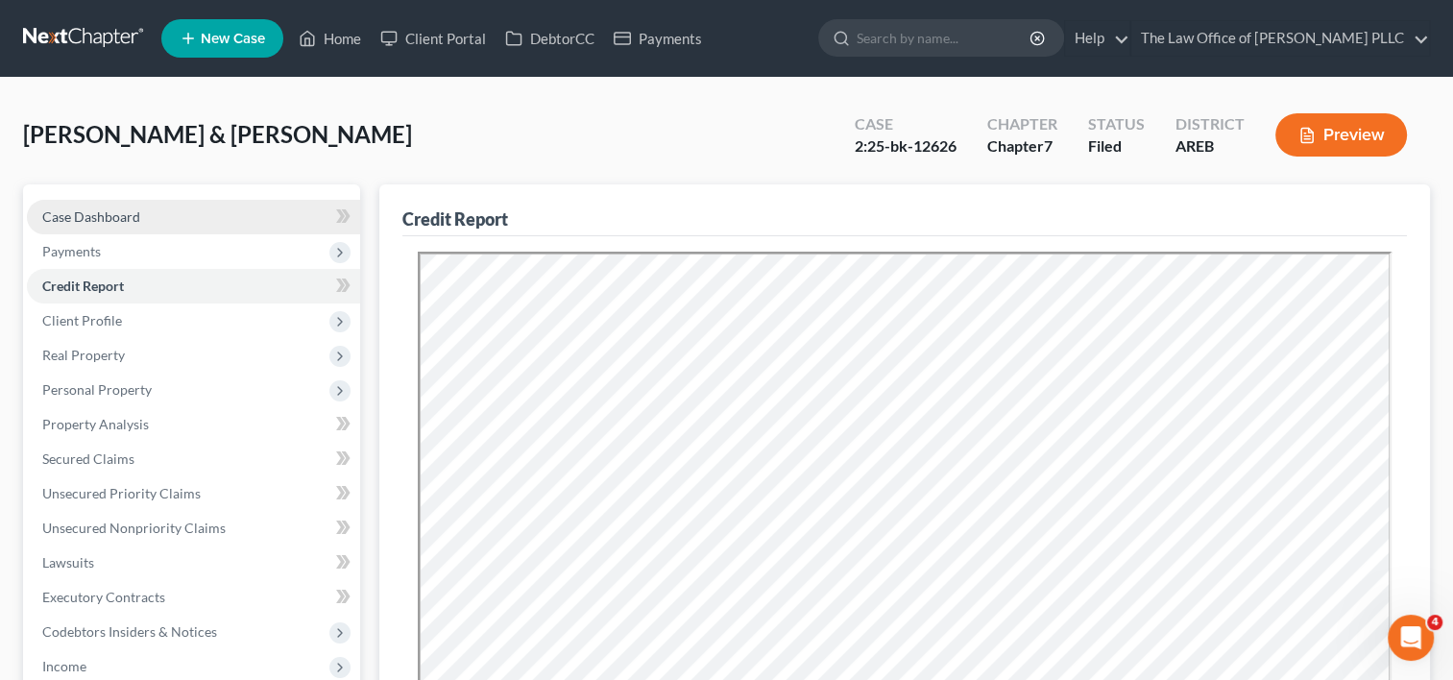
click at [219, 211] on link "Case Dashboard" at bounding box center [193, 217] width 333 height 35
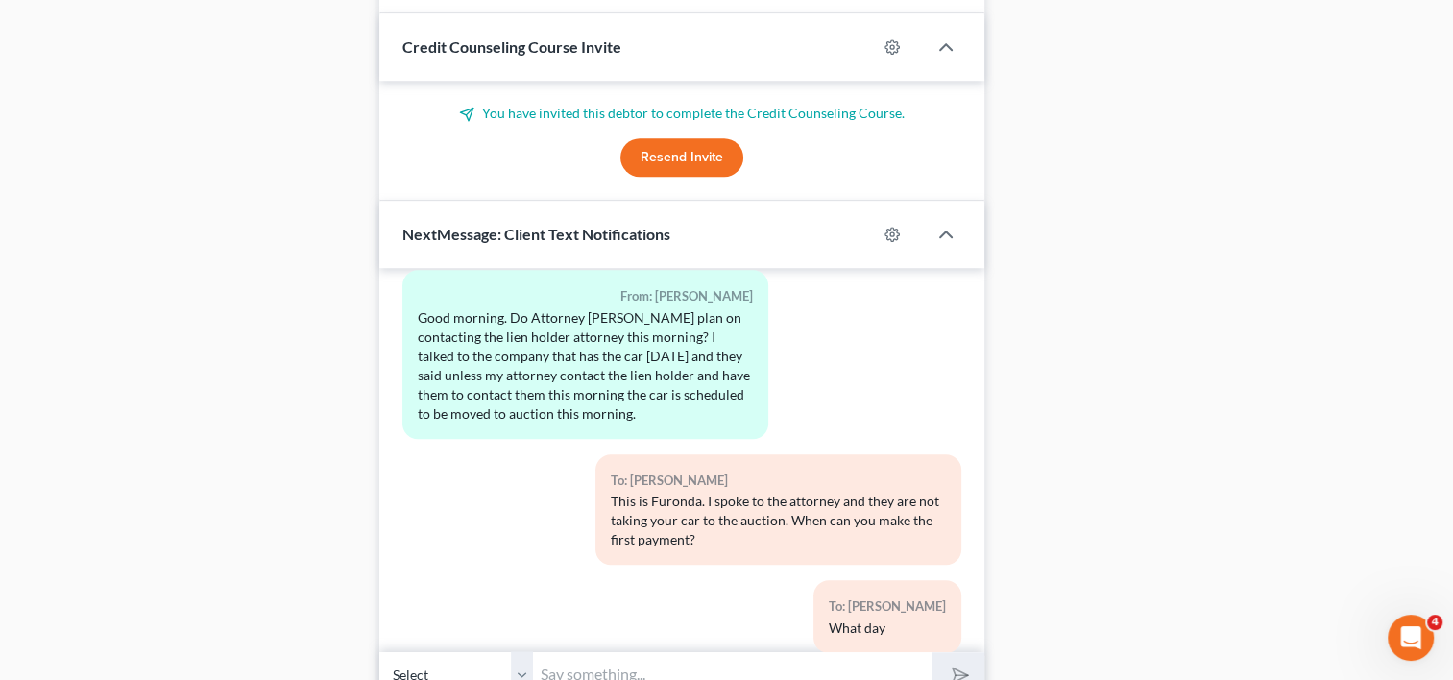
scroll to position [1350, 0]
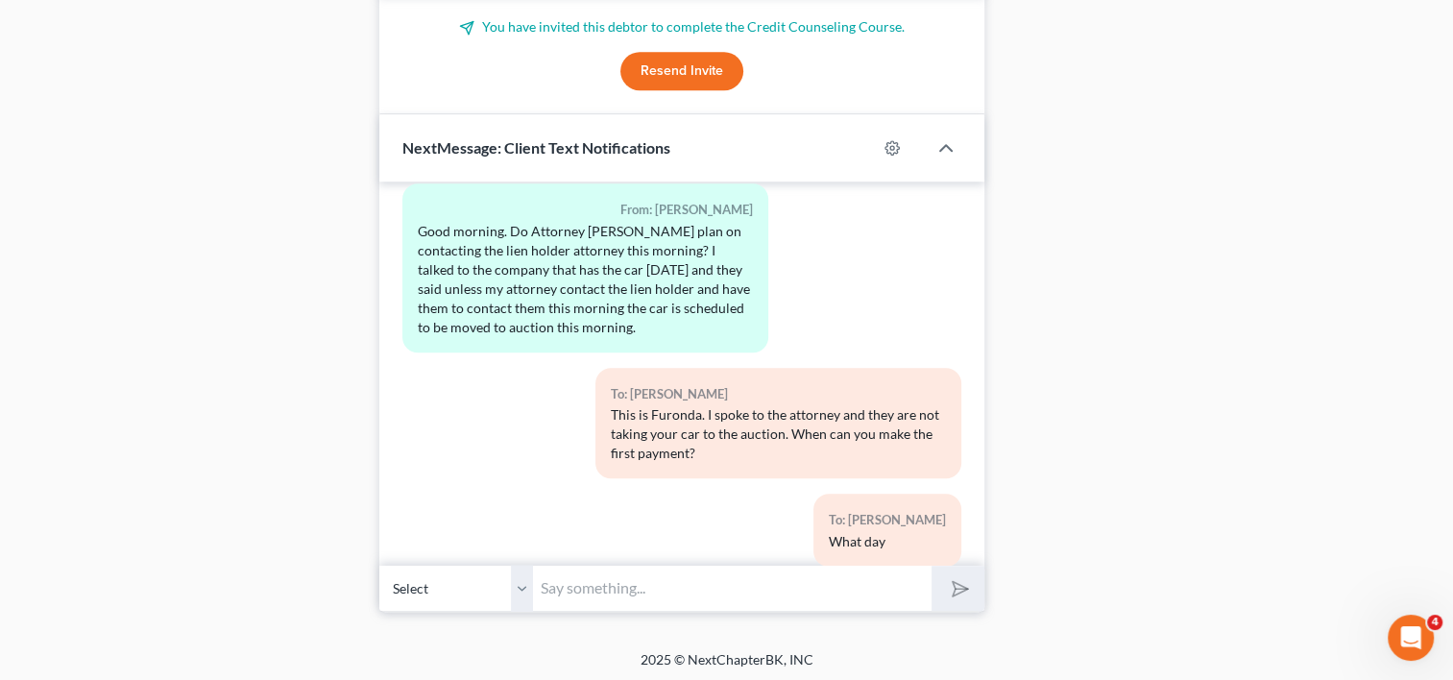
click at [665, 590] on input "text" at bounding box center [732, 588] width 399 height 47
type input "Hello"
click at [932, 566] on button "submit" at bounding box center [958, 588] width 53 height 45
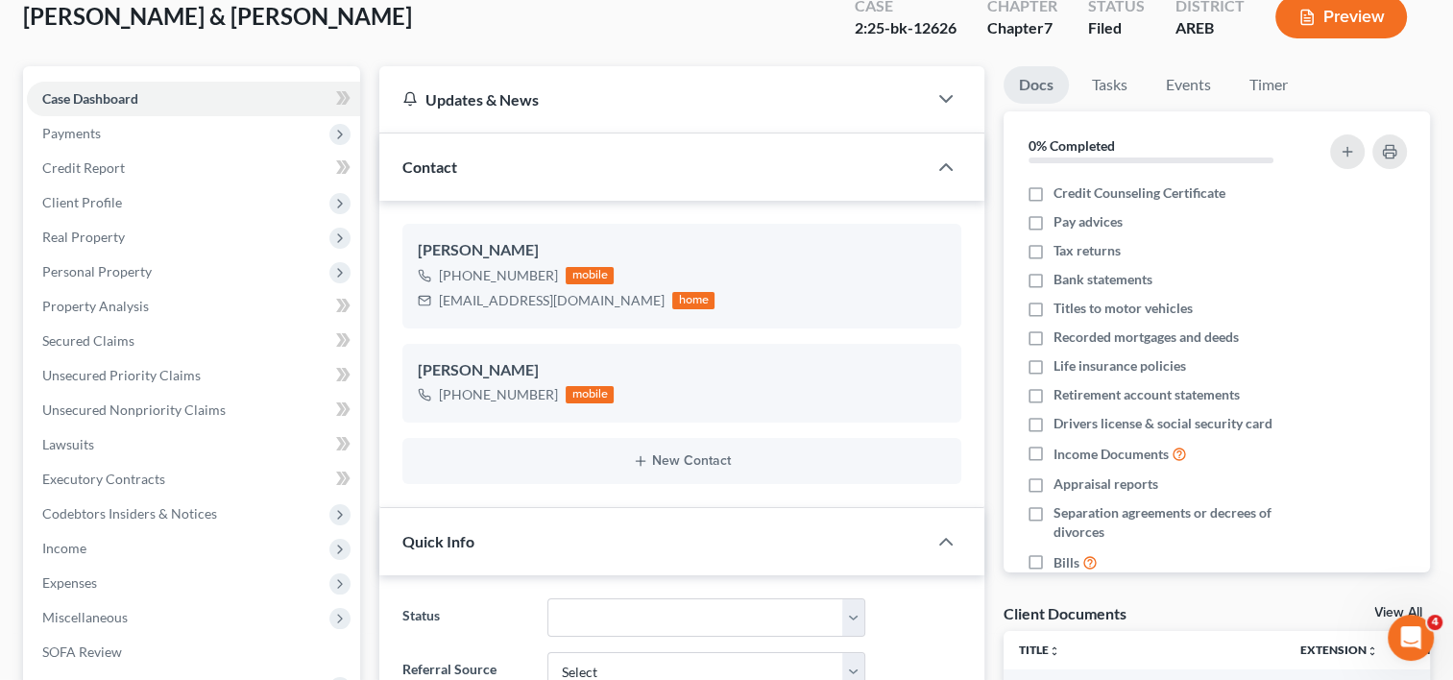
scroll to position [0, 0]
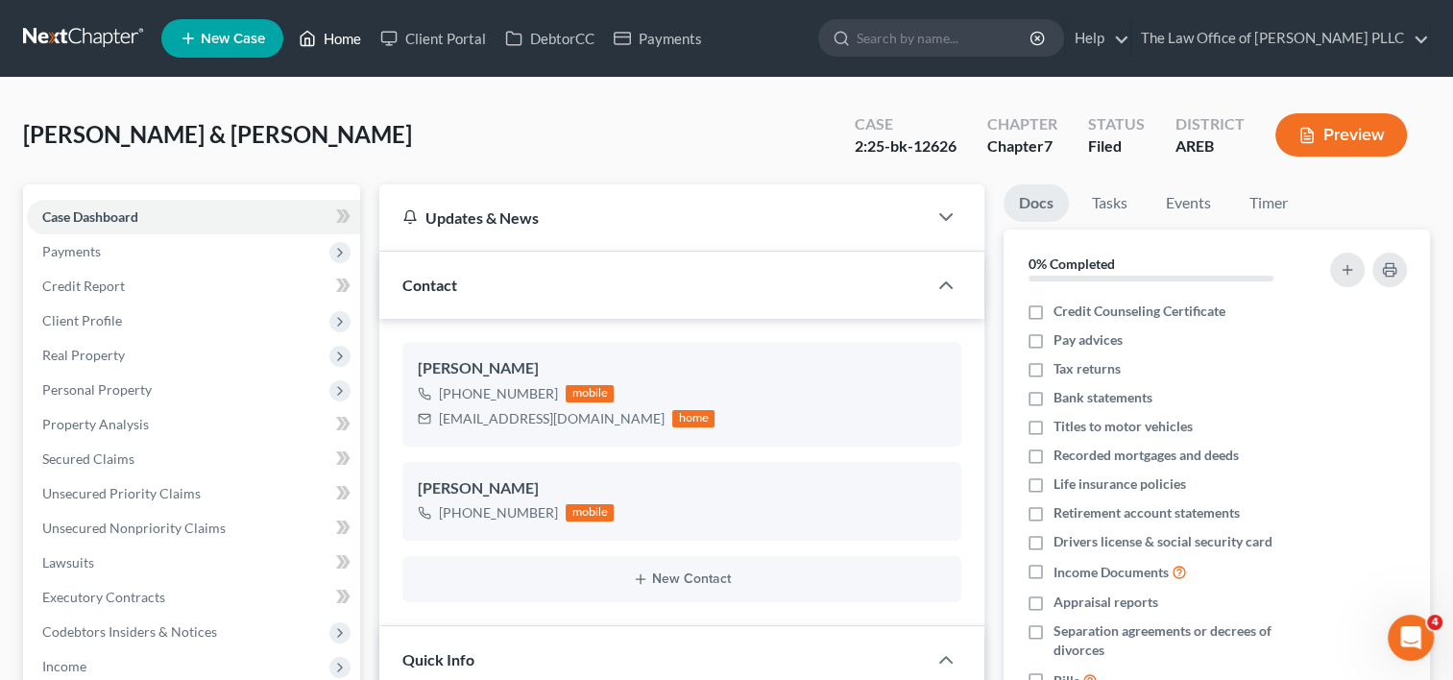
click at [360, 34] on link "Home" at bounding box center [330, 38] width 82 height 35
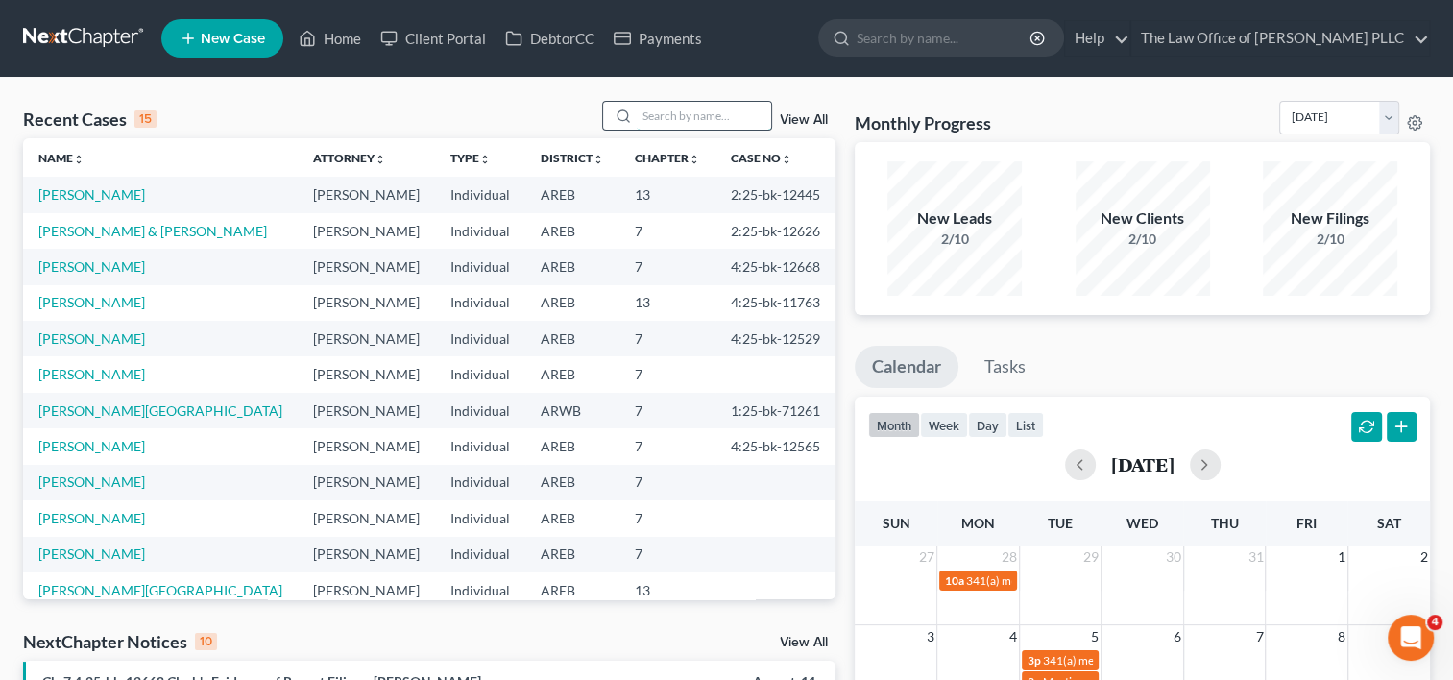
click at [707, 106] on input "search" at bounding box center [704, 116] width 134 height 28
type input "[PERSON_NAME]"
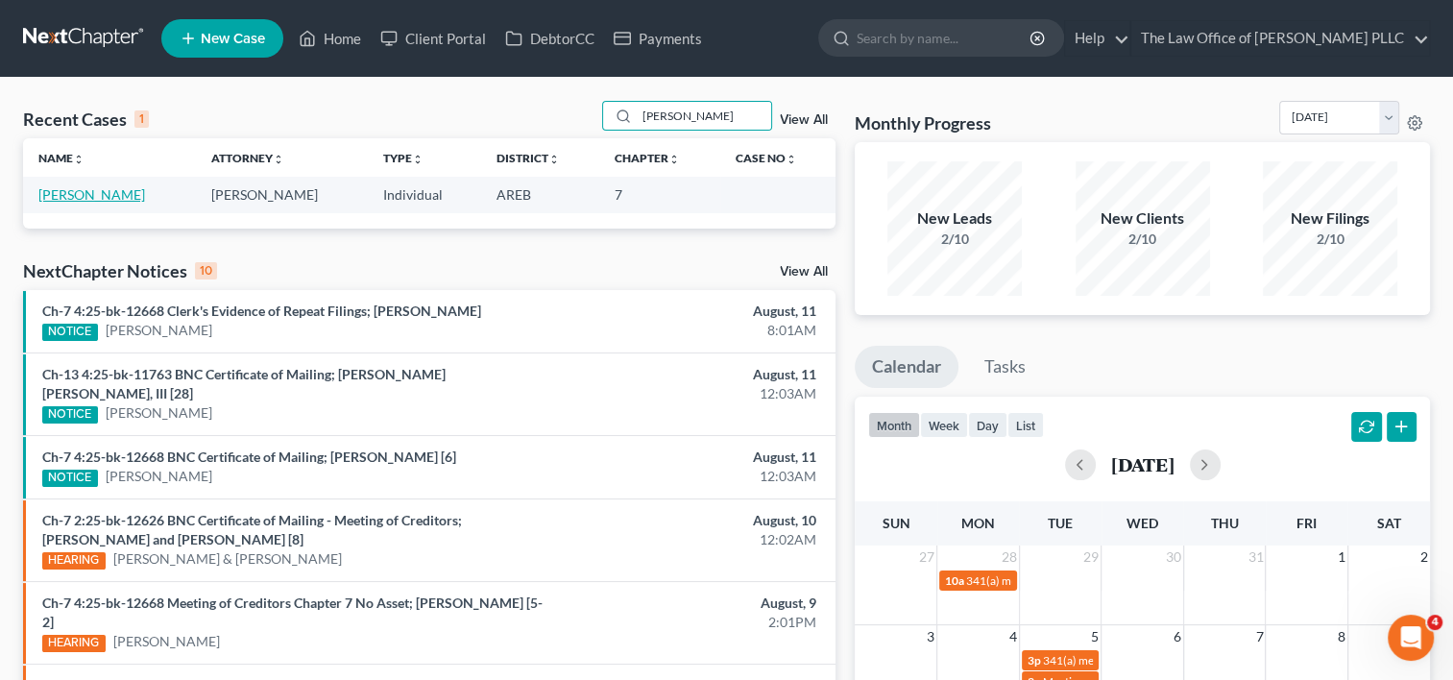
click at [113, 198] on link "[PERSON_NAME]" at bounding box center [91, 194] width 107 height 16
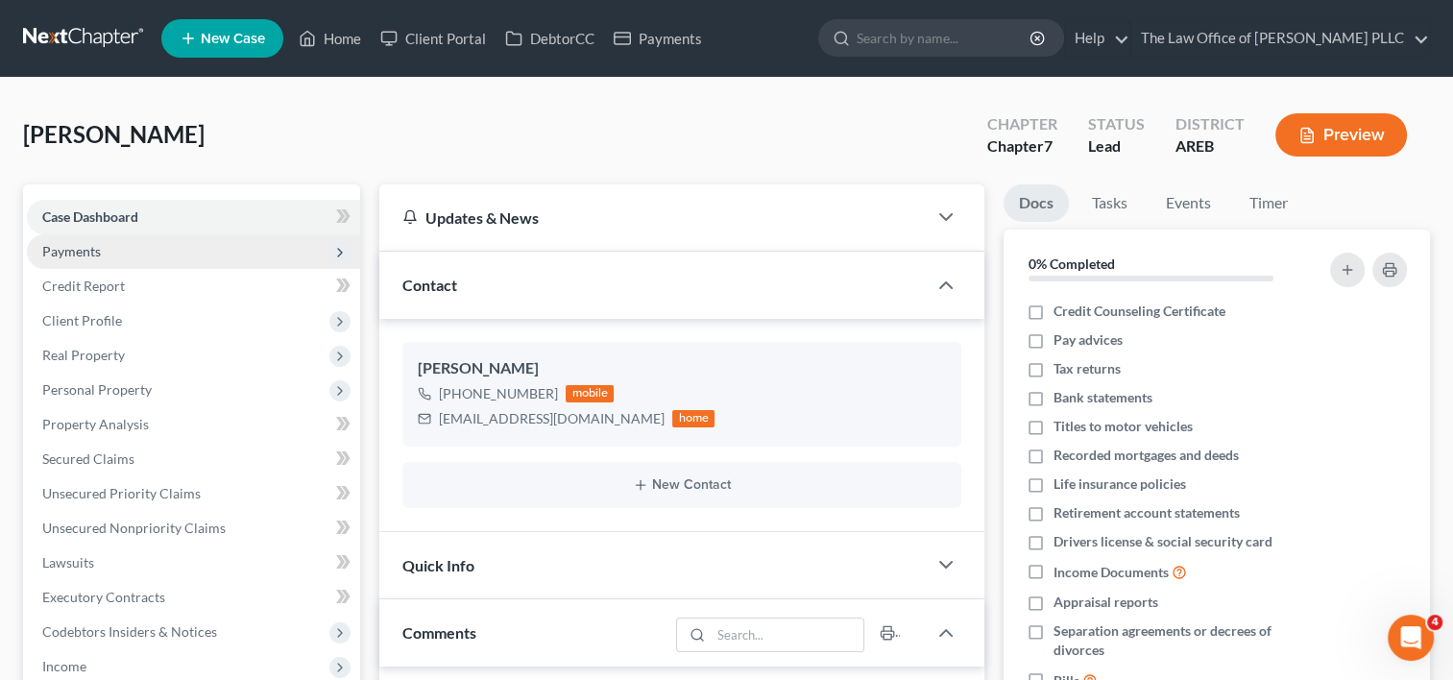
scroll to position [254, 0]
click at [115, 243] on span "Payments" at bounding box center [193, 251] width 333 height 35
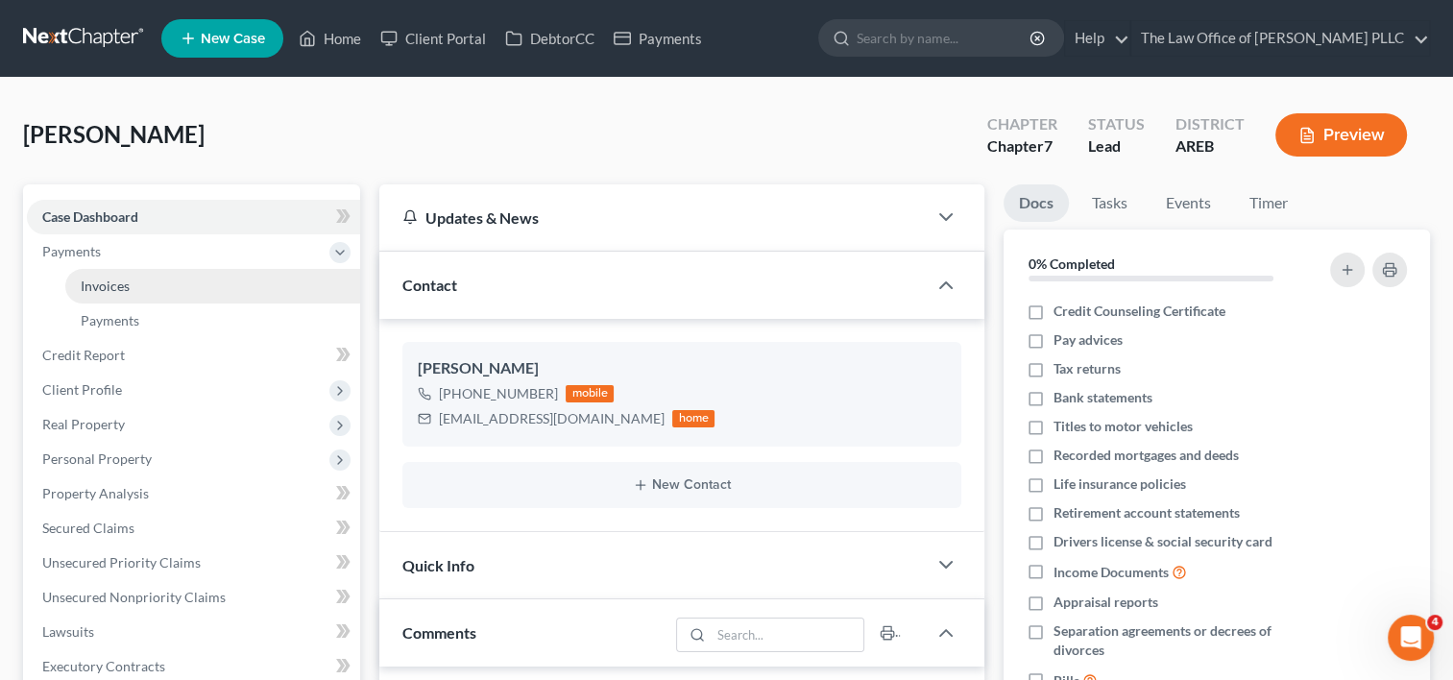
click at [127, 282] on span "Invoices" at bounding box center [105, 286] width 49 height 16
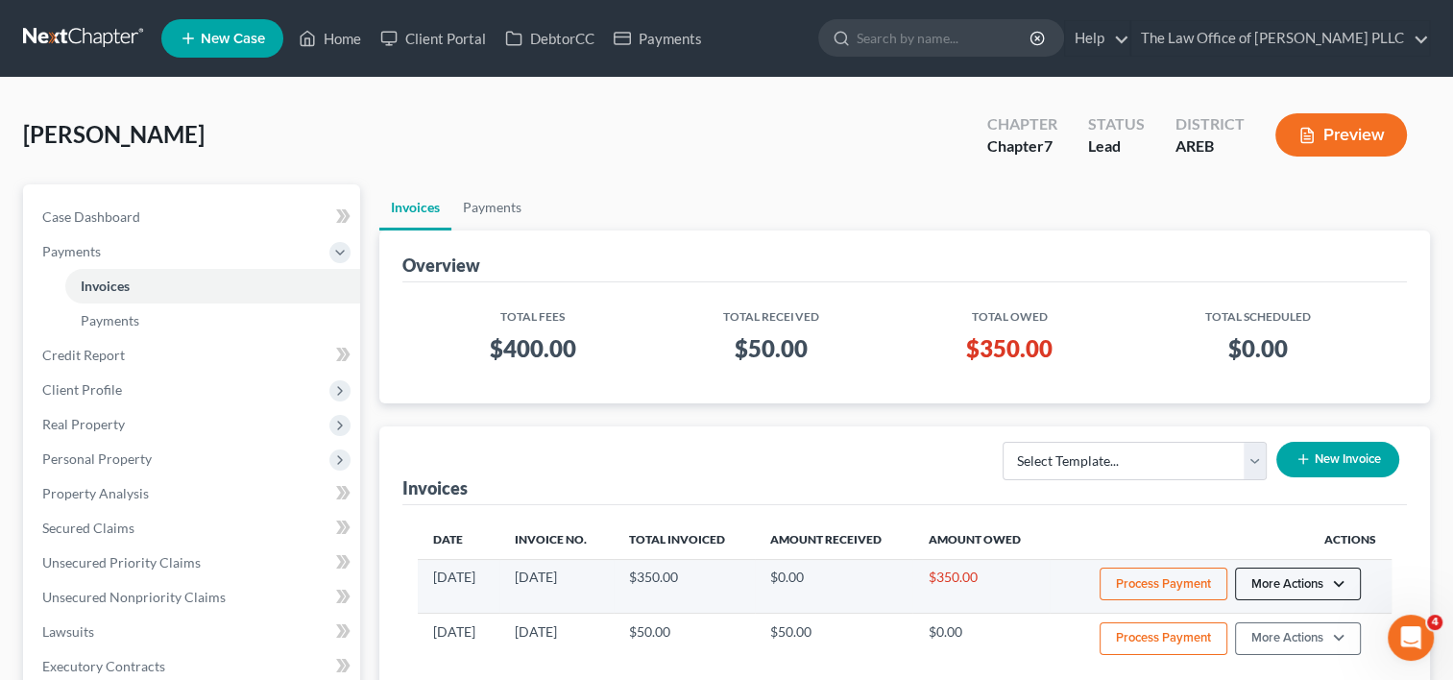
click at [1319, 580] on button "More Actions" at bounding box center [1298, 584] width 126 height 33
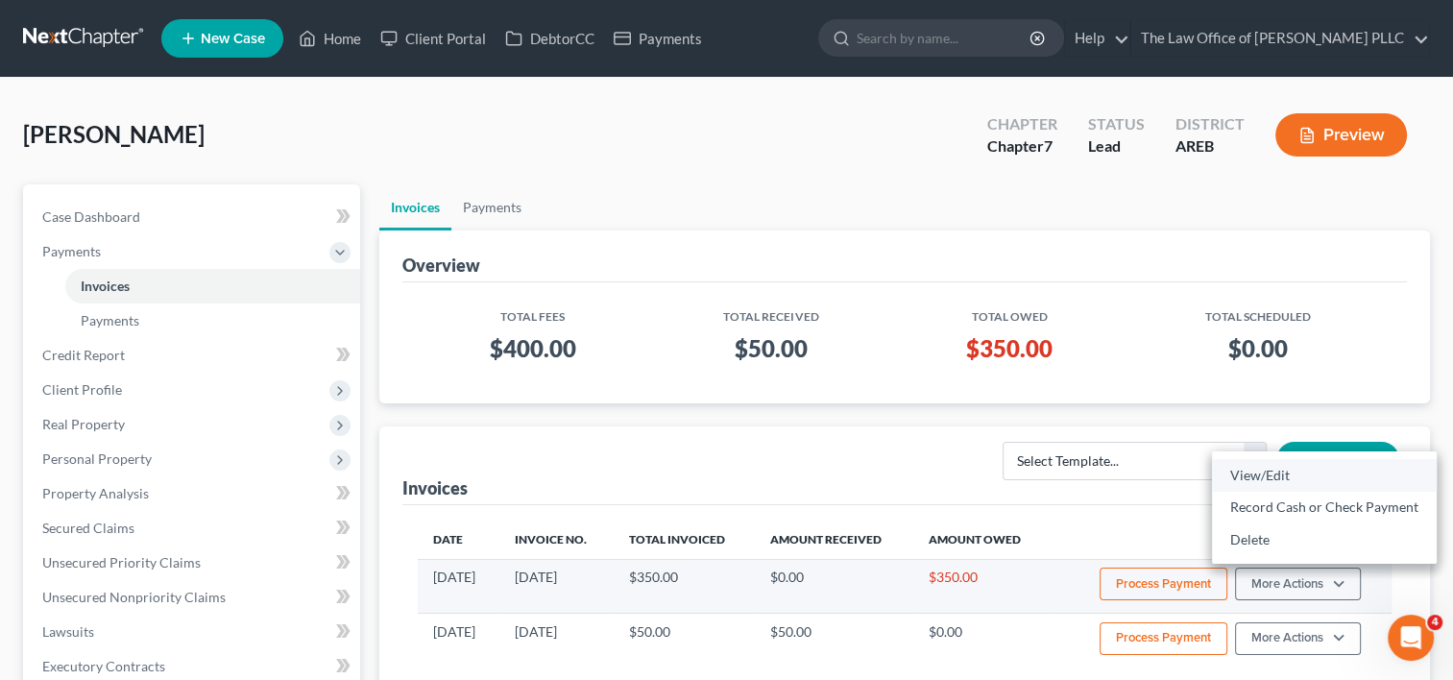
click at [1291, 473] on link "View/Edit" at bounding box center [1324, 475] width 225 height 33
select select "0"
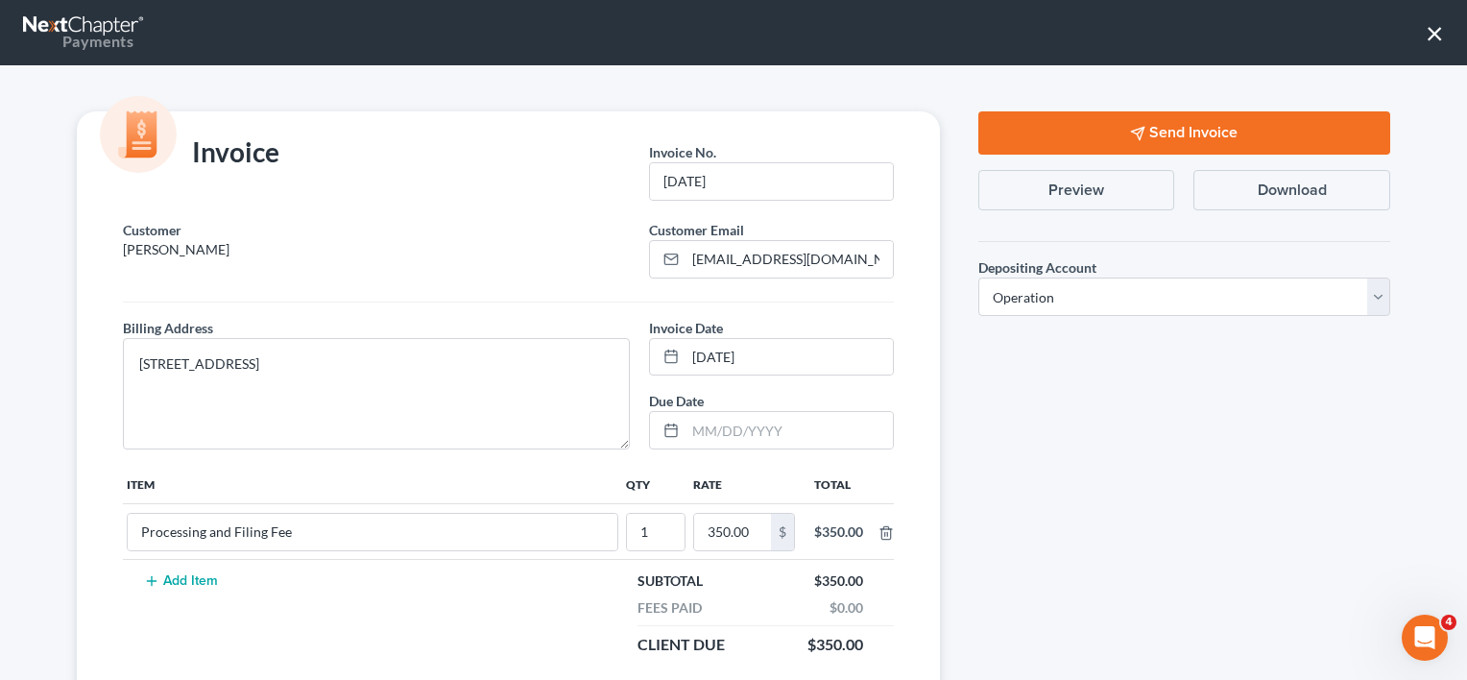
click at [1189, 143] on button "Send Invoice" at bounding box center [1185, 132] width 412 height 43
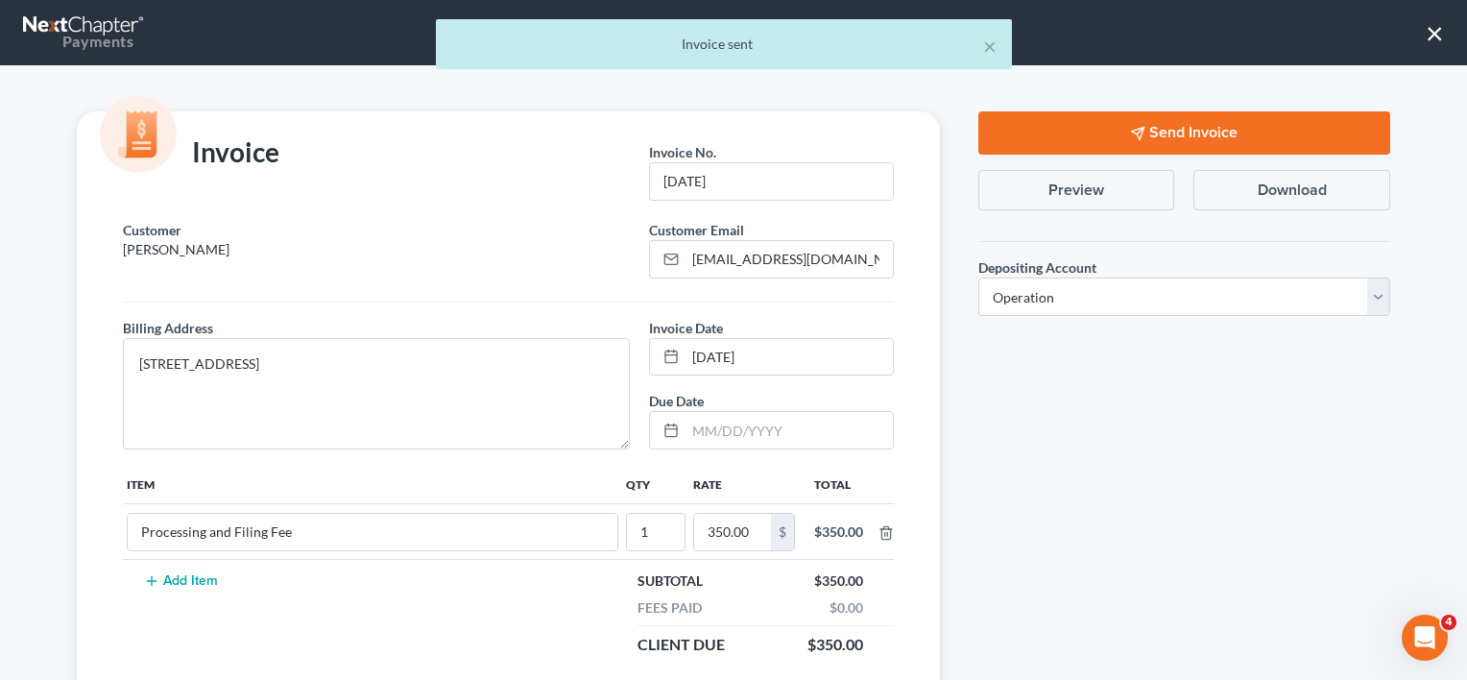
click at [1431, 36] on div "× Invoice sent" at bounding box center [723, 49] width 1467 height 60
click at [1439, 35] on div "× Invoice sent" at bounding box center [723, 49] width 1467 height 60
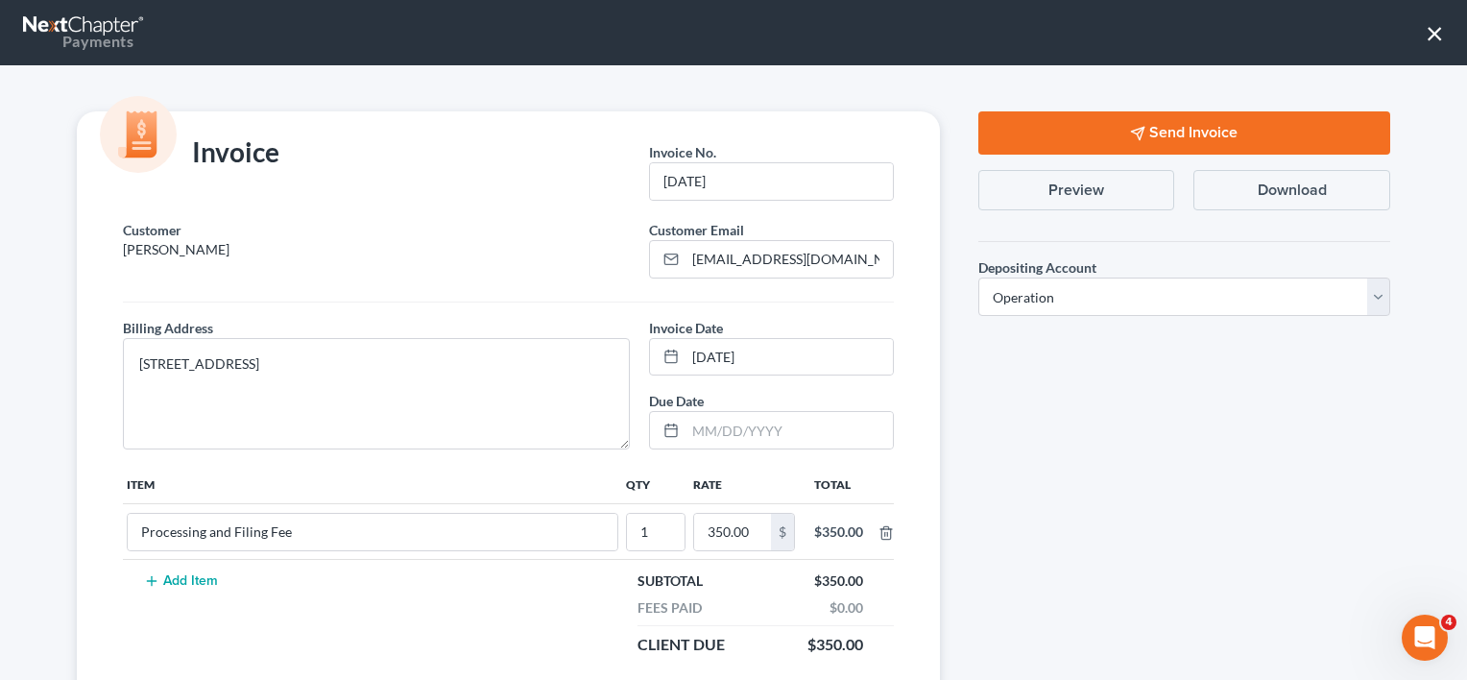
click at [1439, 35] on button "×" at bounding box center [1435, 32] width 18 height 31
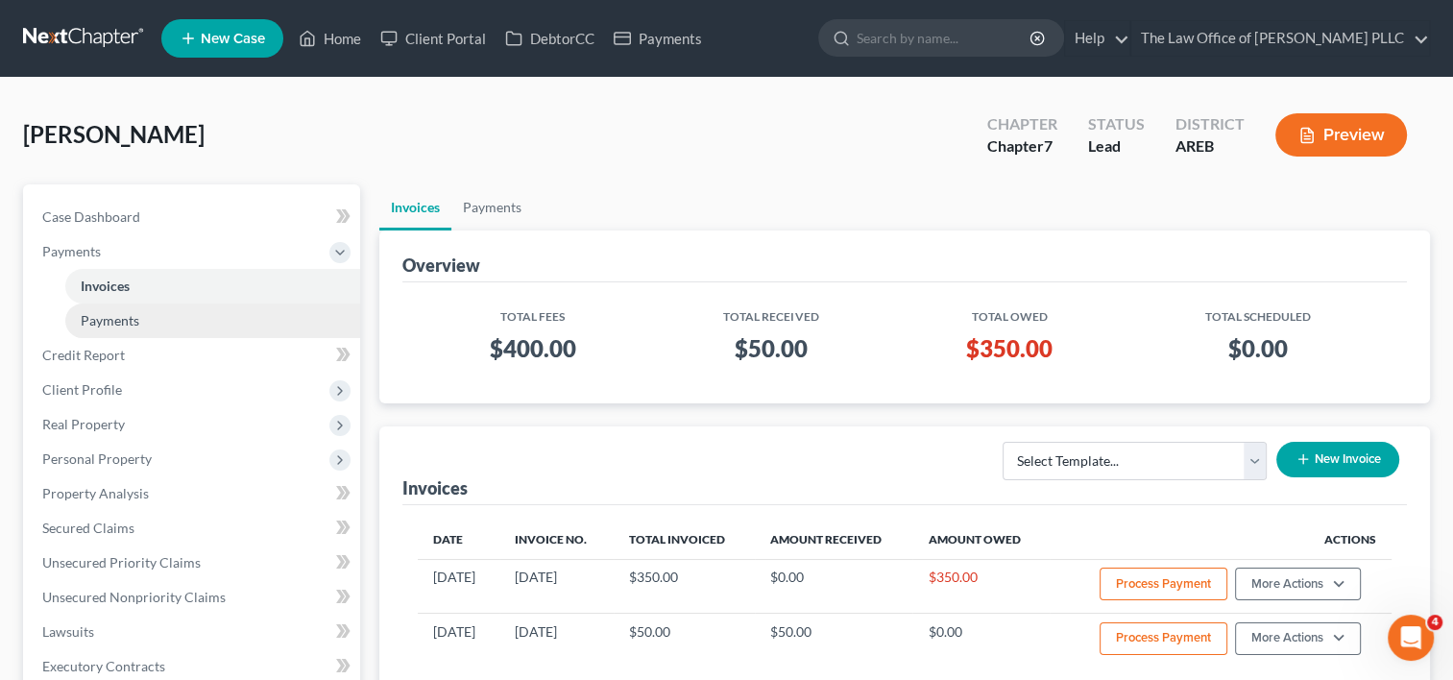
click at [124, 319] on span "Payments" at bounding box center [110, 320] width 59 height 16
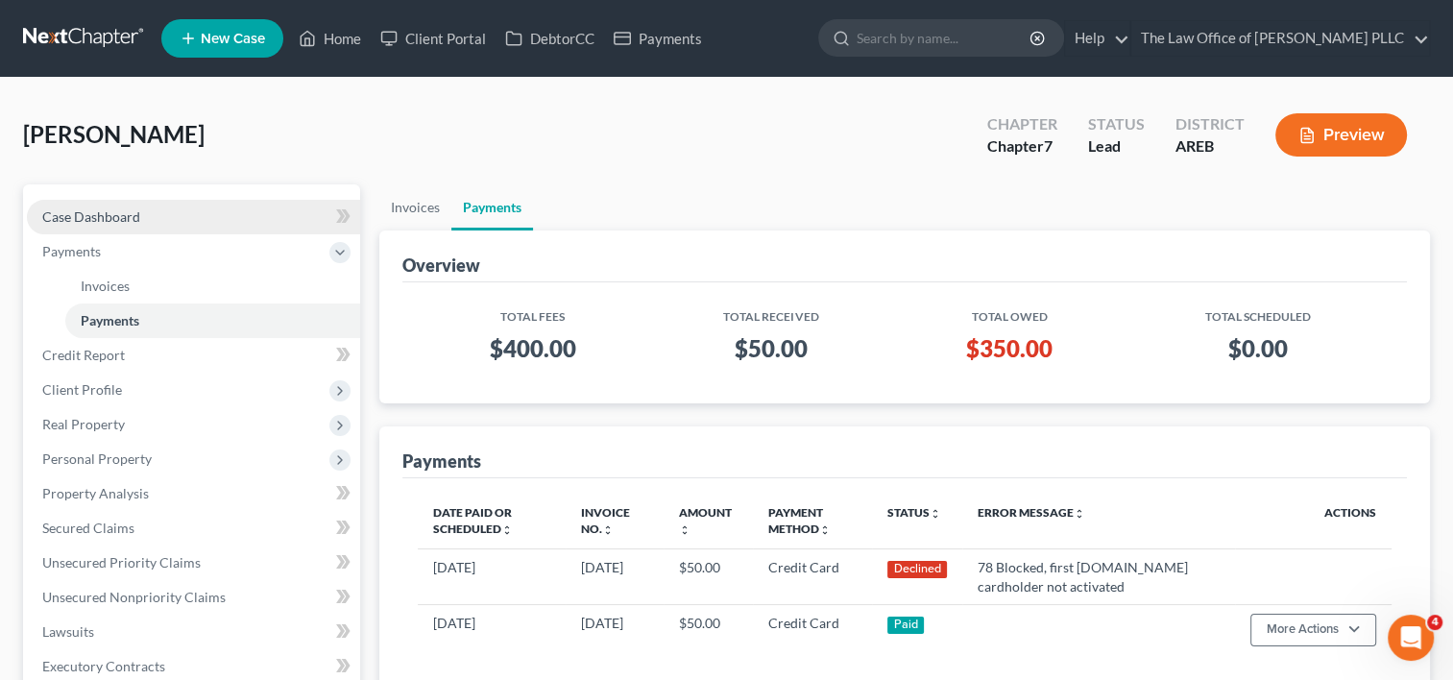
click at [114, 208] on span "Case Dashboard" at bounding box center [91, 216] width 98 height 16
